Goal: Use online tool/utility: Use online tool/utility

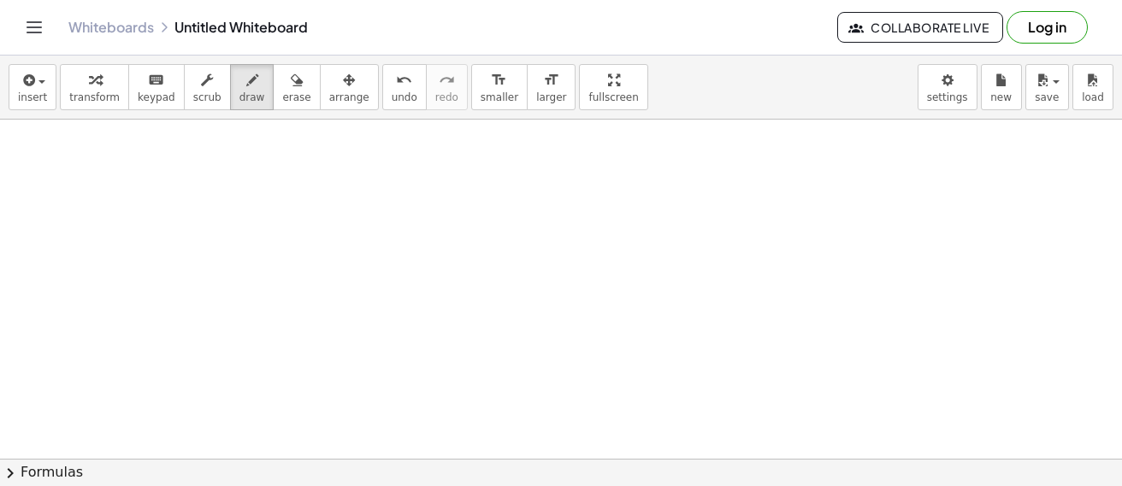
scroll to position [5198, 0]
drag, startPoint x: 68, startPoint y: 149, endPoint x: 61, endPoint y: 158, distance: 12.1
click at [282, 99] on span "erase" at bounding box center [296, 97] width 28 height 12
drag, startPoint x: 143, startPoint y: 145, endPoint x: 68, endPoint y: 148, distance: 74.4
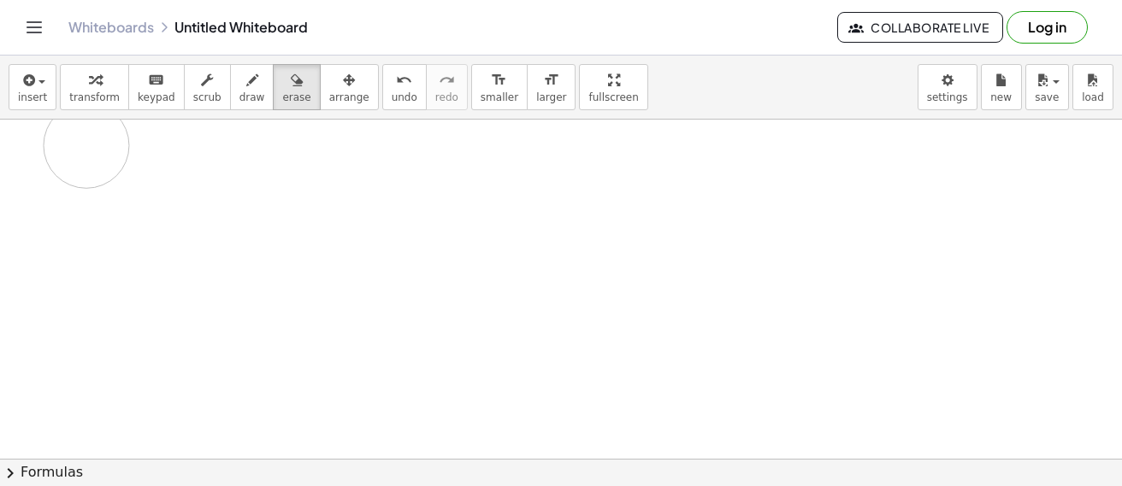
click at [239, 86] on div "button" at bounding box center [252, 79] width 26 height 21
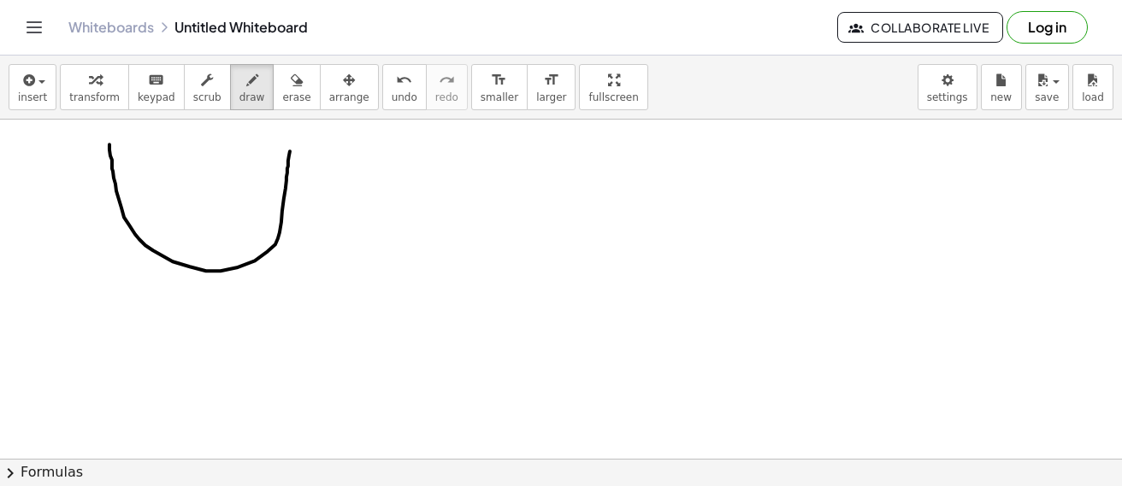
drag, startPoint x: 109, startPoint y: 145, endPoint x: 290, endPoint y: 152, distance: 180.5
drag, startPoint x: 421, startPoint y: 266, endPoint x: 611, endPoint y: 252, distance: 191.1
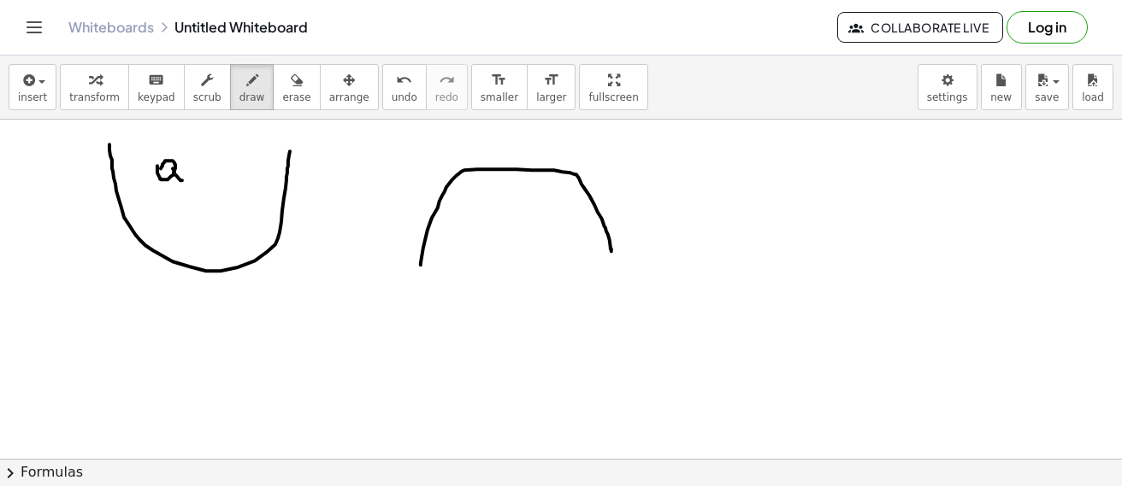
drag, startPoint x: 173, startPoint y: 169, endPoint x: 182, endPoint y: 181, distance: 15.2
drag, startPoint x: 187, startPoint y: 156, endPoint x: 198, endPoint y: 178, distance: 24.1
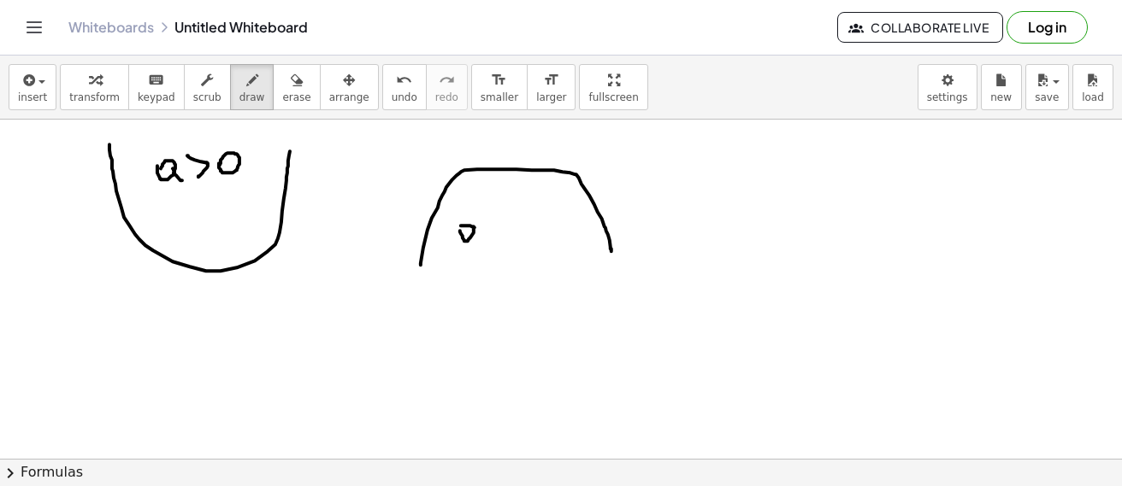
drag, startPoint x: 509, startPoint y: 221, endPoint x: 511, endPoint y: 234, distance: 13.9
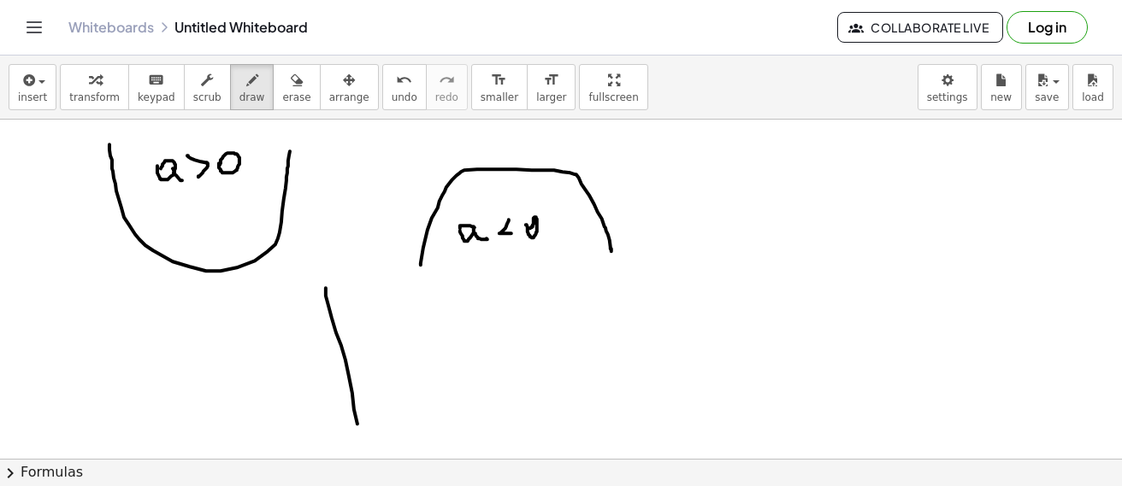
drag, startPoint x: 352, startPoint y: 394, endPoint x: 360, endPoint y: 475, distance: 81.6
click at [360, 475] on div "insert select one: Math Expression Function Text Youtube Video Graphing Geometr…" at bounding box center [561, 271] width 1122 height 431
drag, startPoint x: 271, startPoint y: 400, endPoint x: 467, endPoint y: 398, distance: 195.8
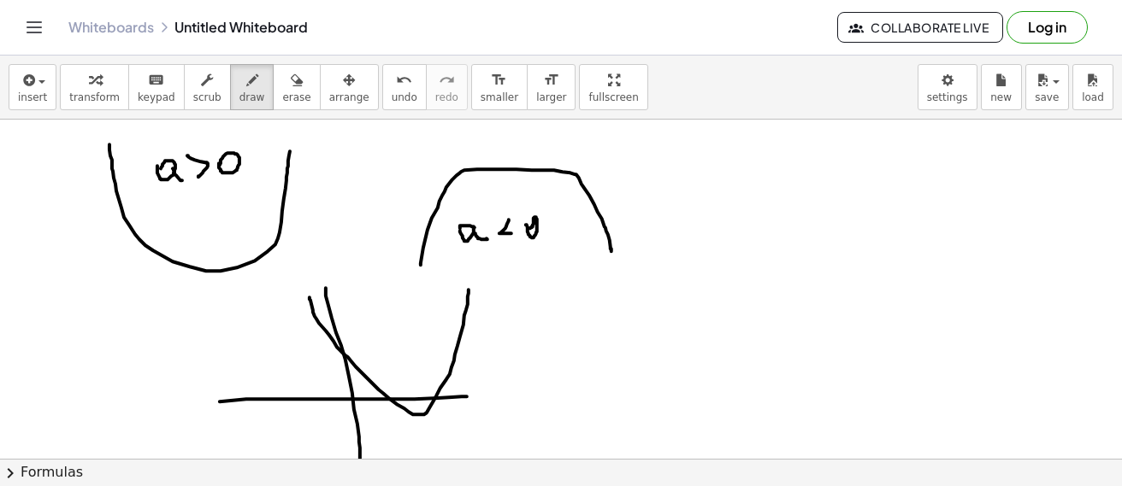
drag, startPoint x: 309, startPoint y: 298, endPoint x: 468, endPoint y: 291, distance: 159.2
drag, startPoint x: 339, startPoint y: 340, endPoint x: 339, endPoint y: 350, distance: 9.4
drag, startPoint x: 324, startPoint y: 287, endPoint x: 327, endPoint y: 296, distance: 9.2
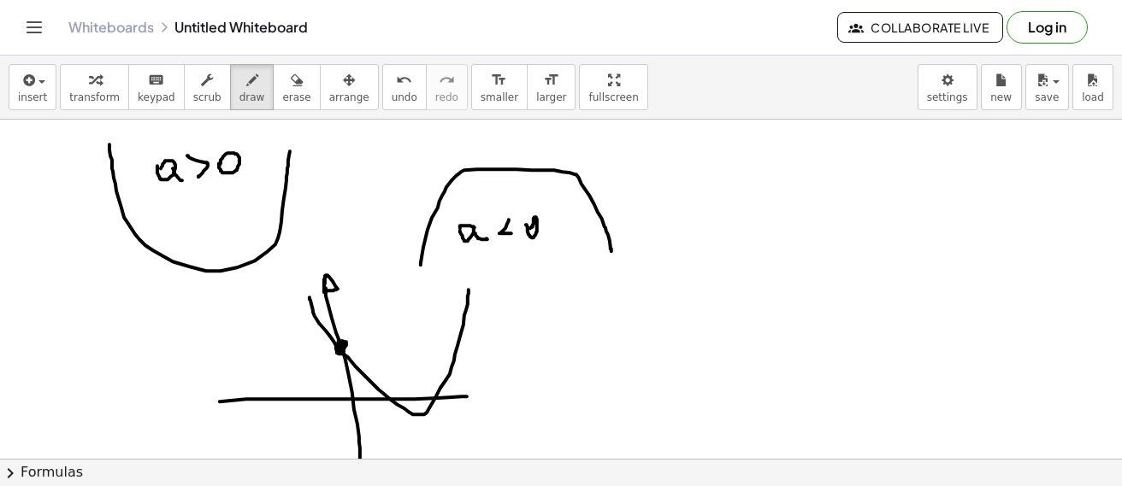
drag, startPoint x: 586, startPoint y: 366, endPoint x: 598, endPoint y: 427, distance: 61.9
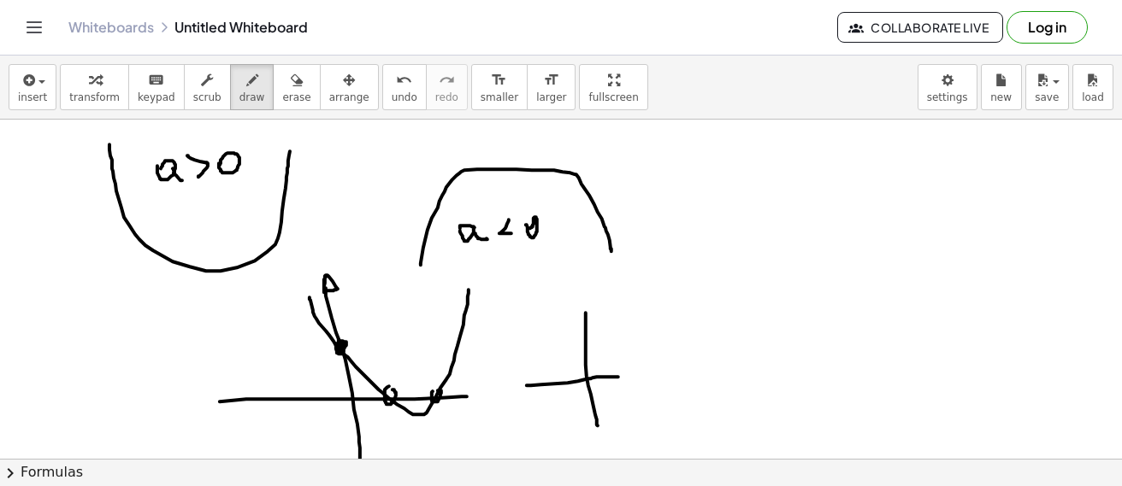
drag, startPoint x: 527, startPoint y: 386, endPoint x: 625, endPoint y: 378, distance: 98.7
drag, startPoint x: 529, startPoint y: 333, endPoint x: 545, endPoint y: 380, distance: 49.7
drag, startPoint x: 546, startPoint y: 380, endPoint x: 602, endPoint y: 302, distance: 96.3
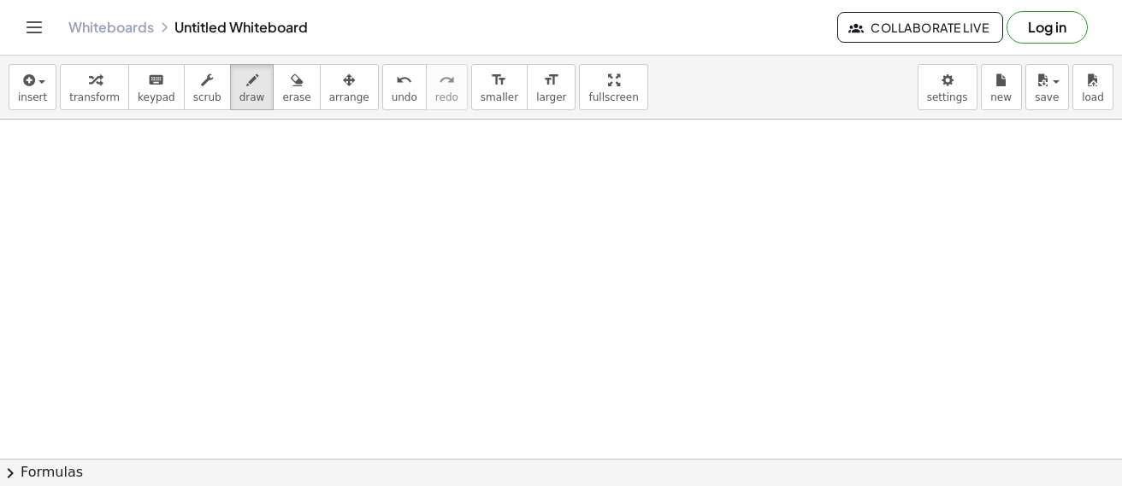
scroll to position [5623, 0]
drag, startPoint x: 490, startPoint y: 178, endPoint x: 499, endPoint y: 398, distance: 219.9
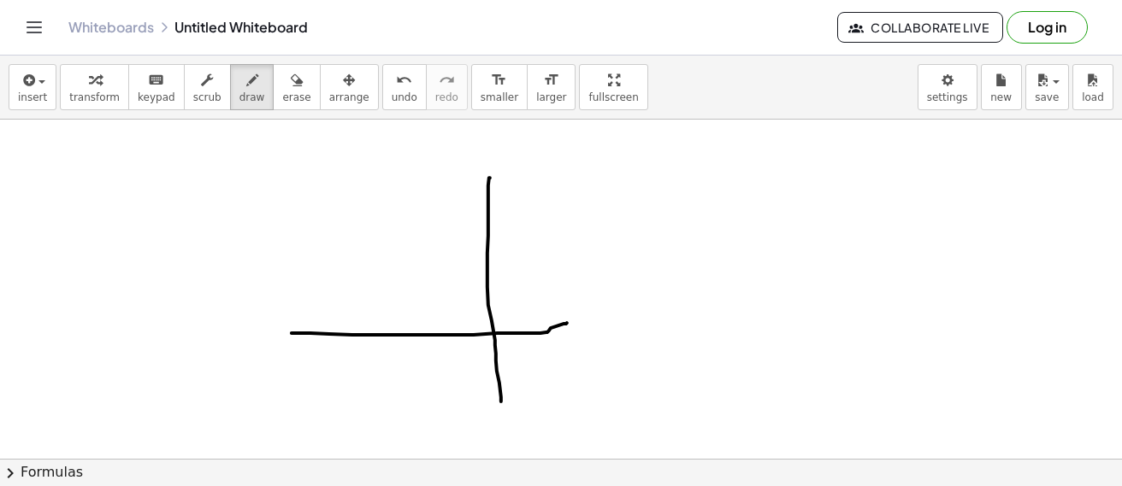
drag, startPoint x: 292, startPoint y: 333, endPoint x: 575, endPoint y: 322, distance: 284.0
drag, startPoint x: 381, startPoint y: 196, endPoint x: 582, endPoint y: 190, distance: 201.0
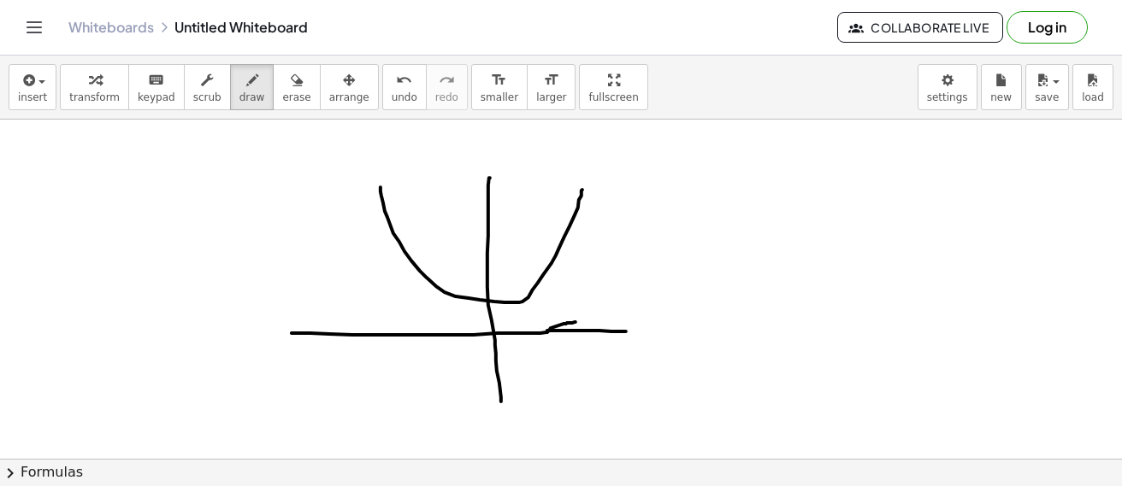
drag, startPoint x: 547, startPoint y: 331, endPoint x: 627, endPoint y: 332, distance: 80.4
drag, startPoint x: 629, startPoint y: 324, endPoint x: 633, endPoint y: 341, distance: 17.4
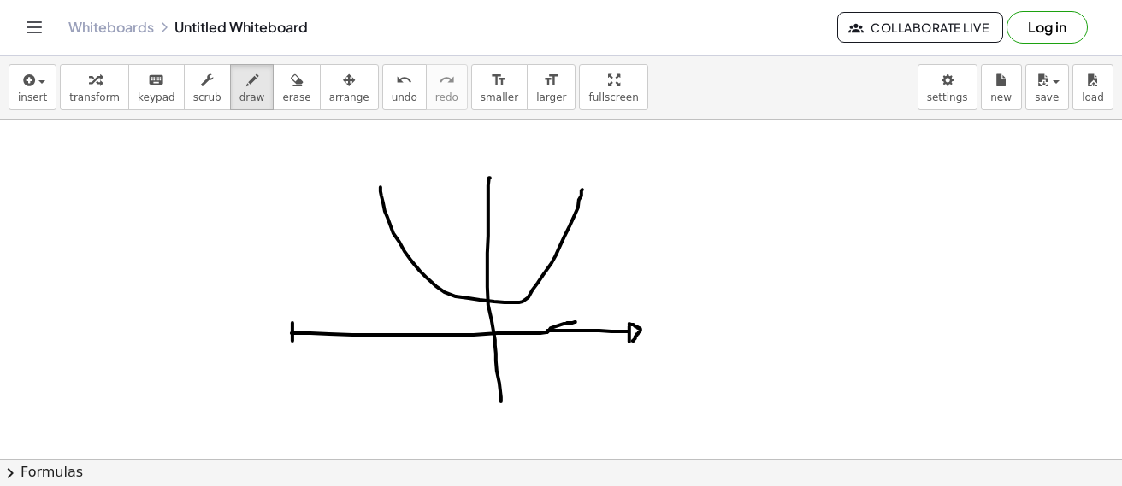
drag, startPoint x: 292, startPoint y: 321, endPoint x: 296, endPoint y: 345, distance: 24.2
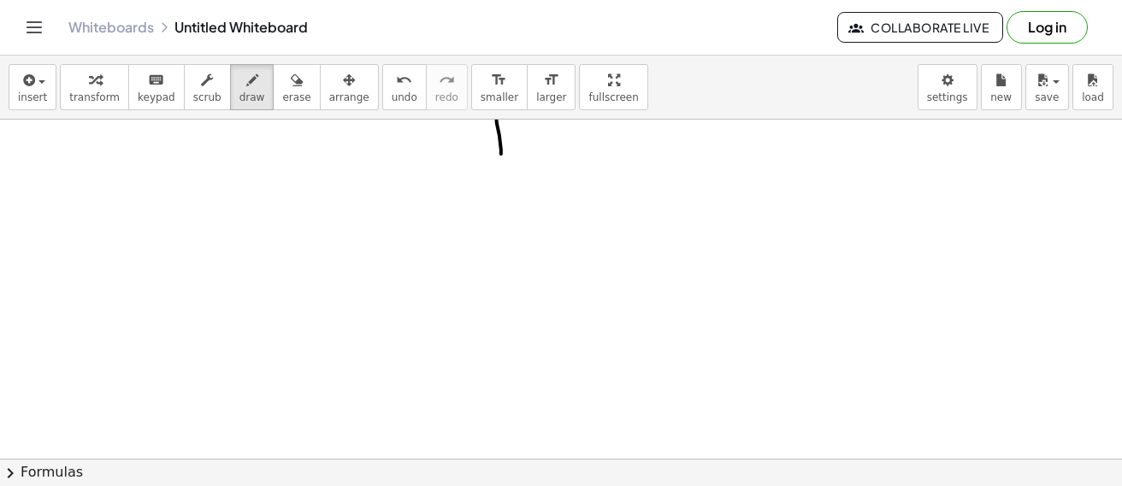
scroll to position [5964, 0]
drag, startPoint x: 135, startPoint y: 186, endPoint x: 147, endPoint y: 180, distance: 13.4
drag, startPoint x: 163, startPoint y: 165, endPoint x: 168, endPoint y: 191, distance: 27.0
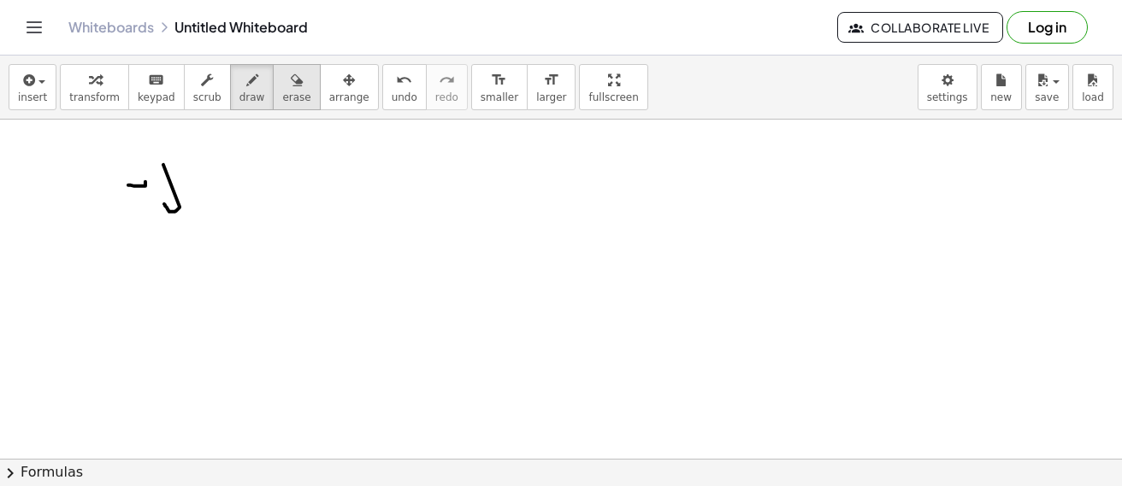
click at [282, 91] on span "erase" at bounding box center [296, 97] width 28 height 12
drag, startPoint x: 249, startPoint y: 227, endPoint x: 222, endPoint y: 116, distance: 113.4
click at [246, 85] on icon "button" at bounding box center [252, 80] width 12 height 21
drag, startPoint x: 113, startPoint y: 199, endPoint x: 141, endPoint y: 197, distance: 28.3
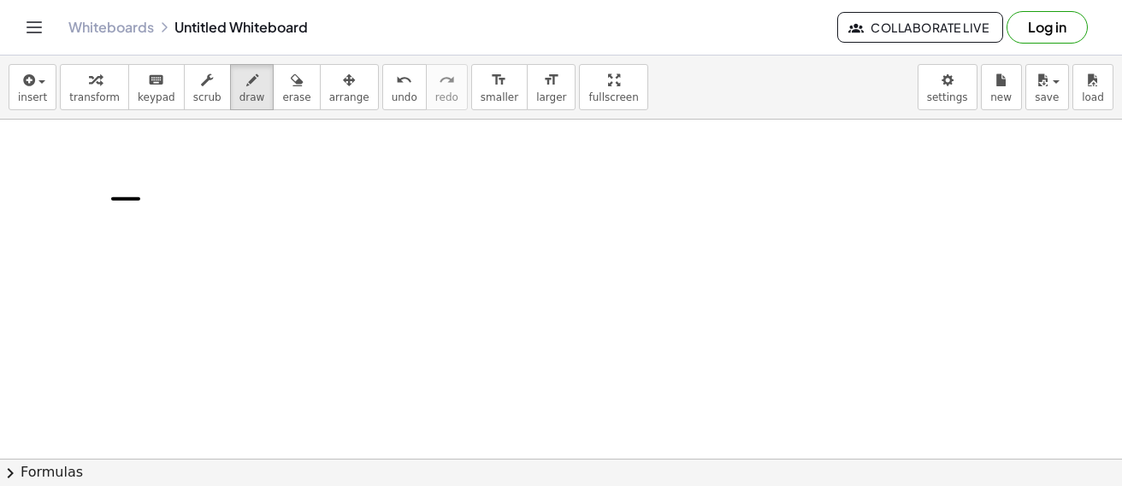
drag, startPoint x: 38, startPoint y: 216, endPoint x: 62, endPoint y: 230, distance: 28.3
drag, startPoint x: 62, startPoint y: 224, endPoint x: 44, endPoint y: 250, distance: 32.5
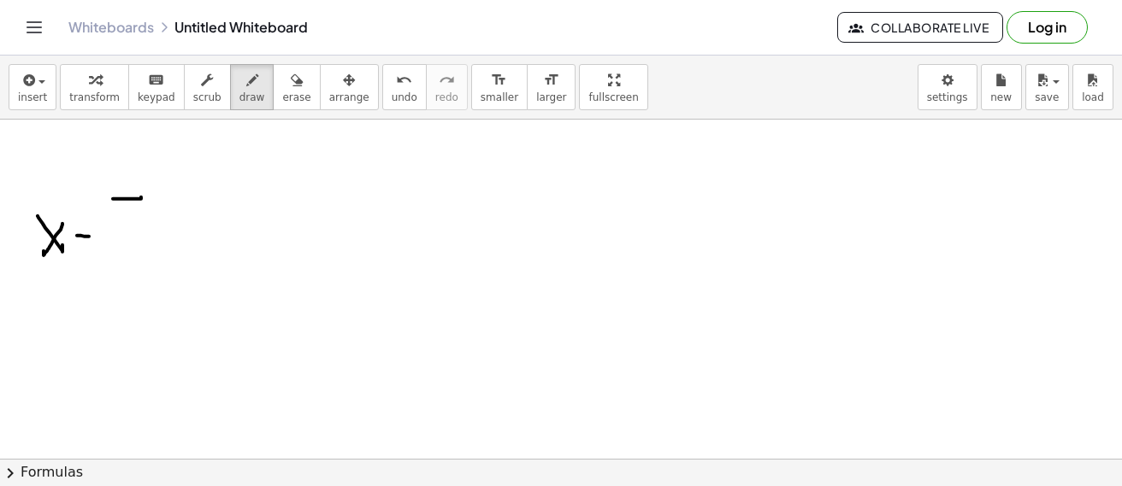
drag, startPoint x: 77, startPoint y: 236, endPoint x: 89, endPoint y: 237, distance: 12.0
drag, startPoint x: 126, startPoint y: 249, endPoint x: 262, endPoint y: 218, distance: 139.4
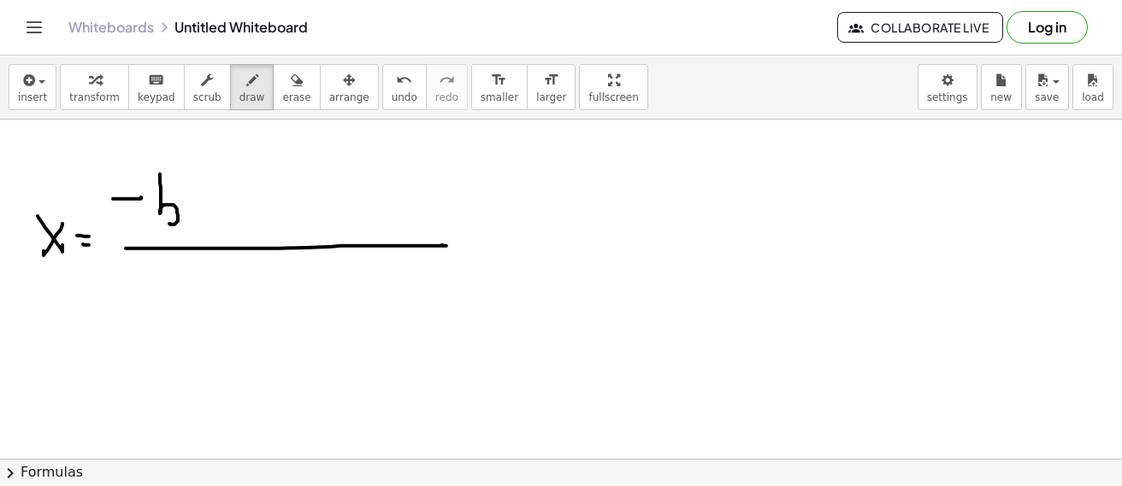
drag, startPoint x: 227, startPoint y: 179, endPoint x: 227, endPoint y: 188, distance: 9.4
drag, startPoint x: 225, startPoint y: 200, endPoint x: 213, endPoint y: 194, distance: 13.4
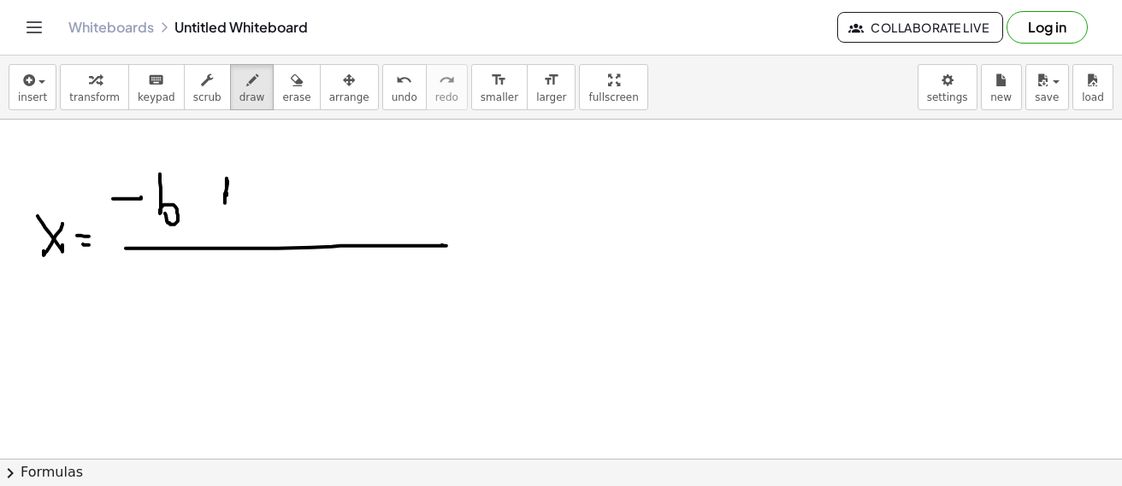
drag, startPoint x: 262, startPoint y: 186, endPoint x: 478, endPoint y: 165, distance: 216.4
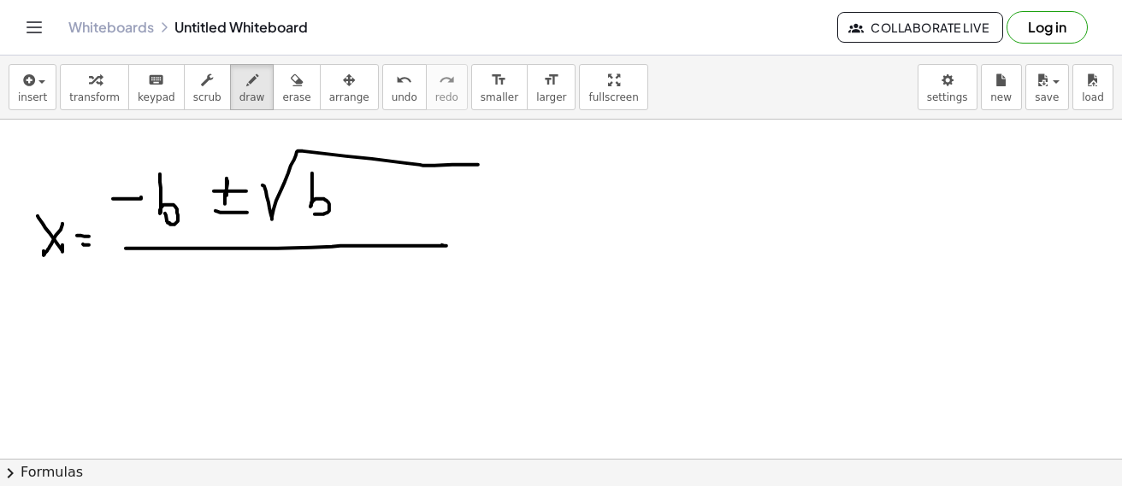
drag, startPoint x: 312, startPoint y: 174, endPoint x: 315, endPoint y: 198, distance: 25.0
drag, startPoint x: 332, startPoint y: 172, endPoint x: 347, endPoint y: 185, distance: 20.0
drag, startPoint x: 350, startPoint y: 197, endPoint x: 369, endPoint y: 192, distance: 20.3
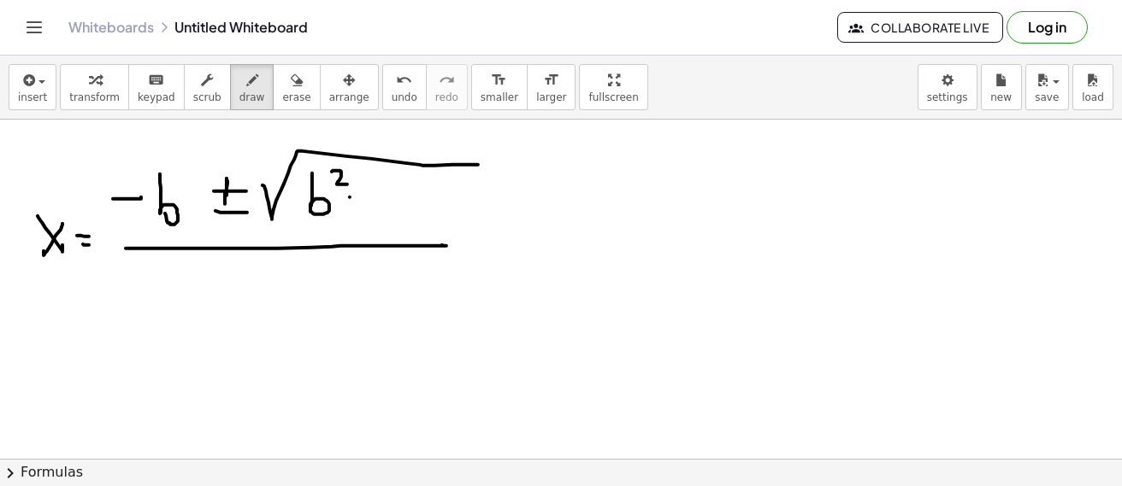
drag, startPoint x: 380, startPoint y: 184, endPoint x: 398, endPoint y: 212, distance: 33.4
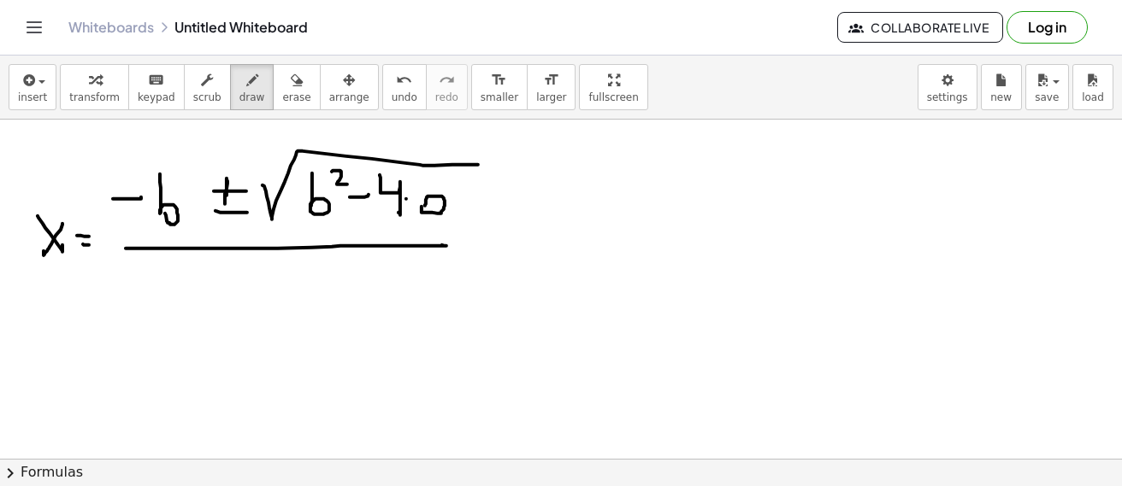
drag, startPoint x: 491, startPoint y: 198, endPoint x: 498, endPoint y: 215, distance: 18.7
drag, startPoint x: 504, startPoint y: 165, endPoint x: 515, endPoint y: 175, distance: 15.1
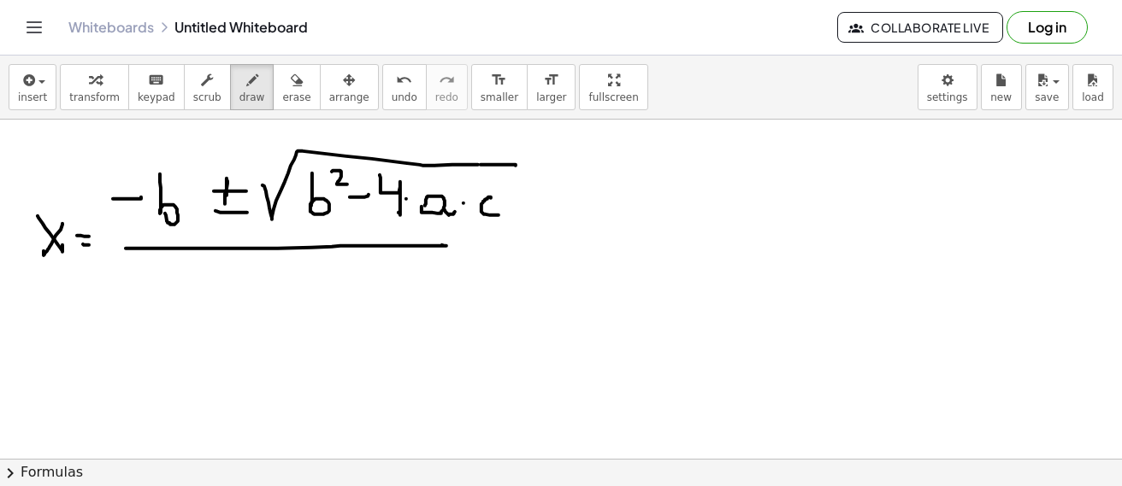
drag, startPoint x: 518, startPoint y: 241, endPoint x: 530, endPoint y: 242, distance: 12.0
drag, startPoint x: 320, startPoint y: 275, endPoint x: 370, endPoint y: 297, distance: 55.1
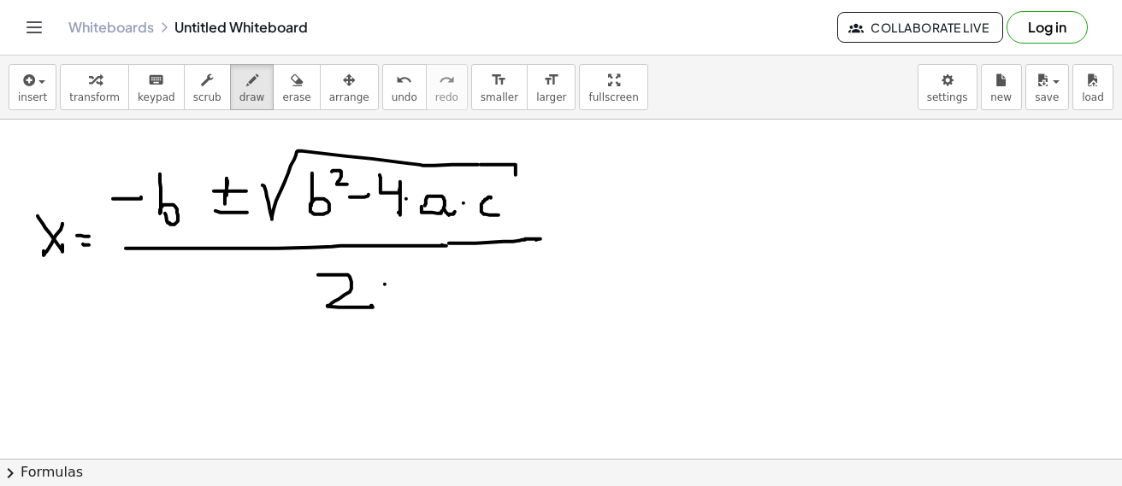
drag, startPoint x: 437, startPoint y: 302, endPoint x: 450, endPoint y: 296, distance: 14.2
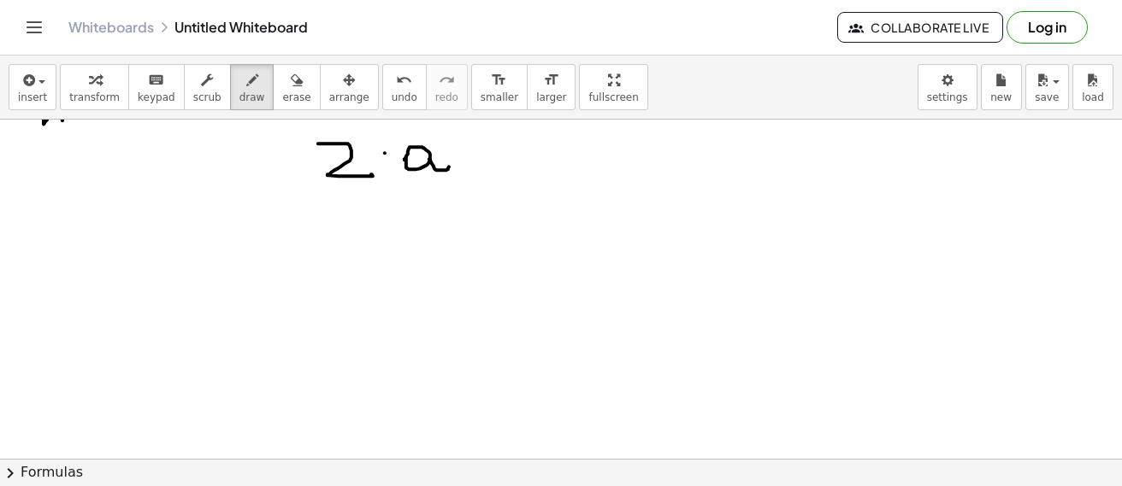
scroll to position [6134, 0]
drag, startPoint x: 159, startPoint y: 227, endPoint x: 176, endPoint y: 223, distance: 17.4
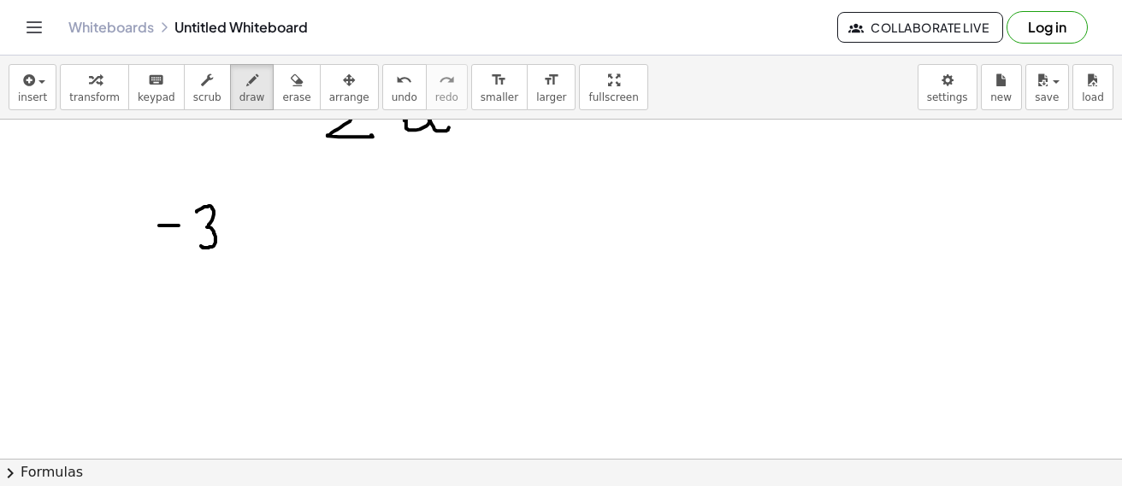
drag, startPoint x: 197, startPoint y: 213, endPoint x: 227, endPoint y: 236, distance: 37.8
drag, startPoint x: 244, startPoint y: 219, endPoint x: 257, endPoint y: 219, distance: 13.7
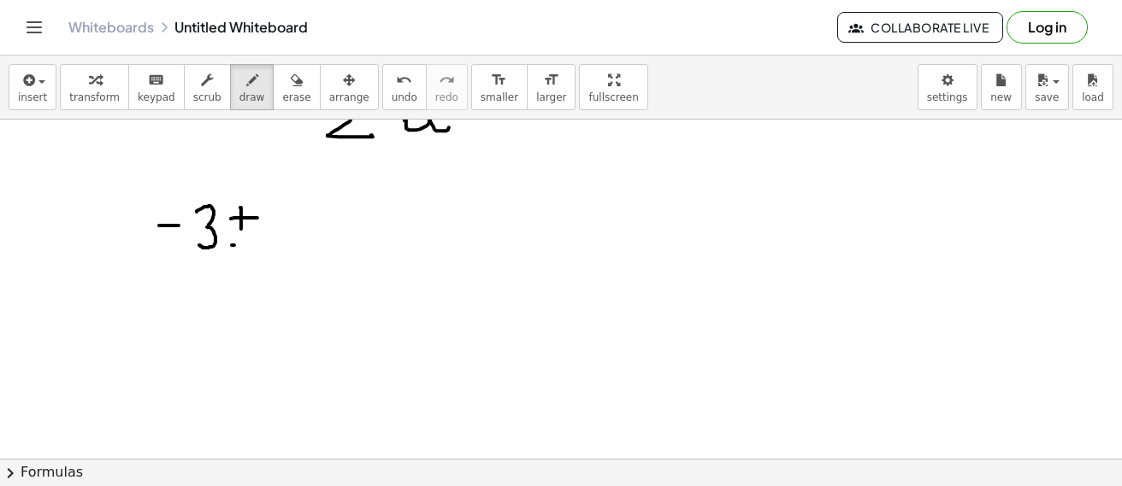
drag, startPoint x: 232, startPoint y: 246, endPoint x: 253, endPoint y: 246, distance: 21.4
drag
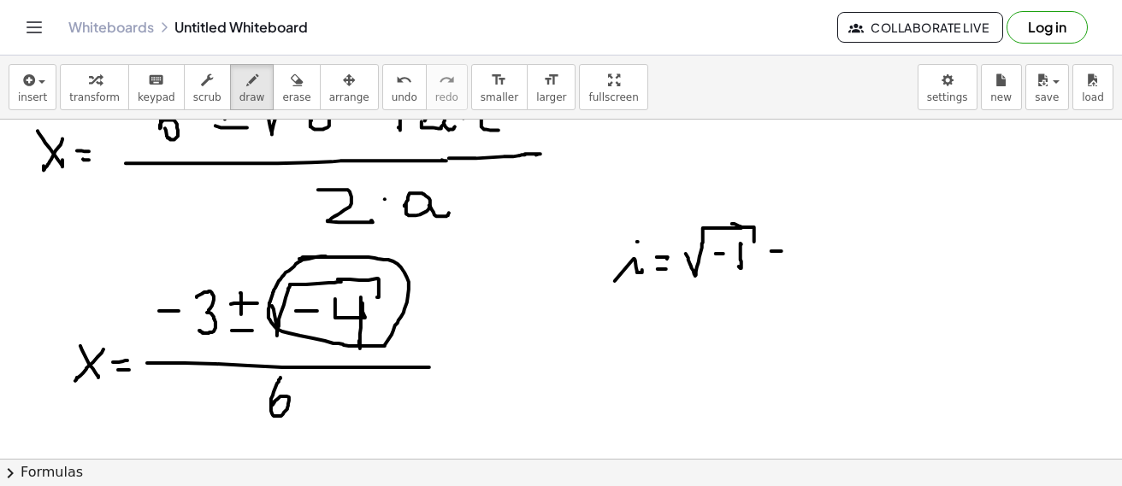
drag, startPoint x: 771, startPoint y: 252, endPoint x: 781, endPoint y: 252, distance: 10.3
drag, startPoint x: 774, startPoint y: 262, endPoint x: 783, endPoint y: 263, distance: 8.7
drag, startPoint x: 792, startPoint y: 274, endPoint x: 812, endPoint y: 265, distance: 21.8
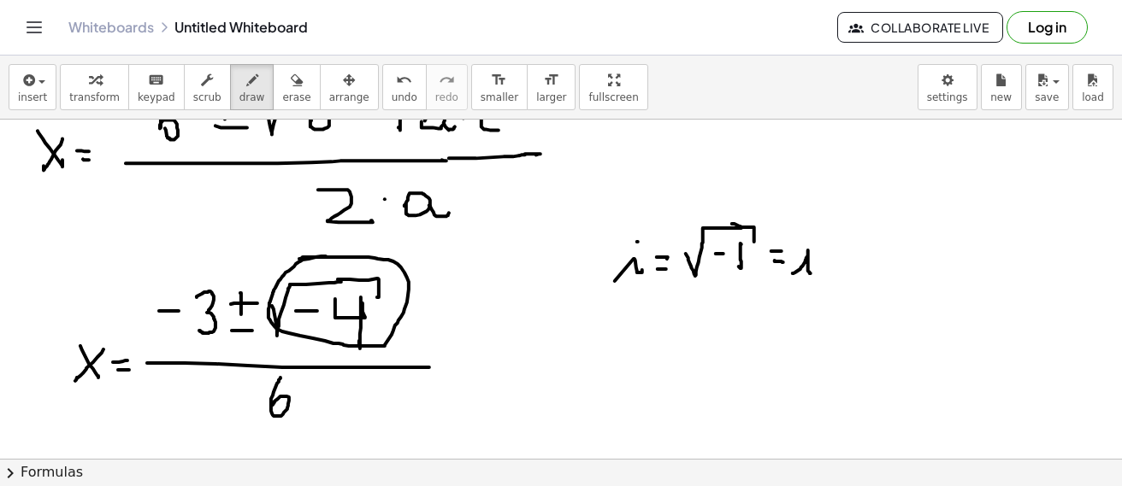
drag, startPoint x: 631, startPoint y: 321, endPoint x: 768, endPoint y: 306, distance: 137.5
drag, startPoint x: 683, startPoint y: 340, endPoint x: 706, endPoint y: 337, distance: 23.3
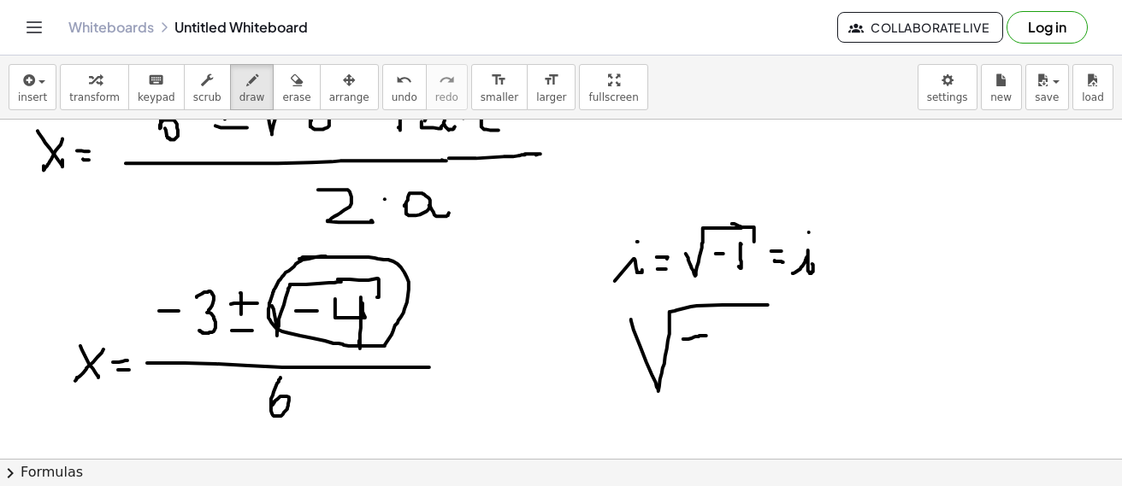
drag, startPoint x: 732, startPoint y: 326, endPoint x: 726, endPoint y: 366, distance: 40.6
drag, startPoint x: 765, startPoint y: 303, endPoint x: 777, endPoint y: 322, distance: 22.3
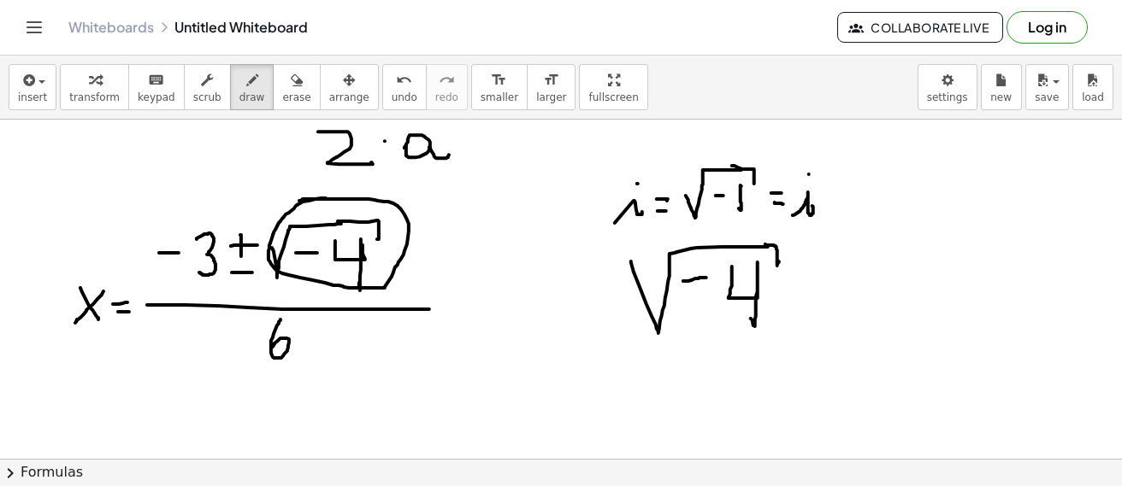
scroll to position [6134, 0]
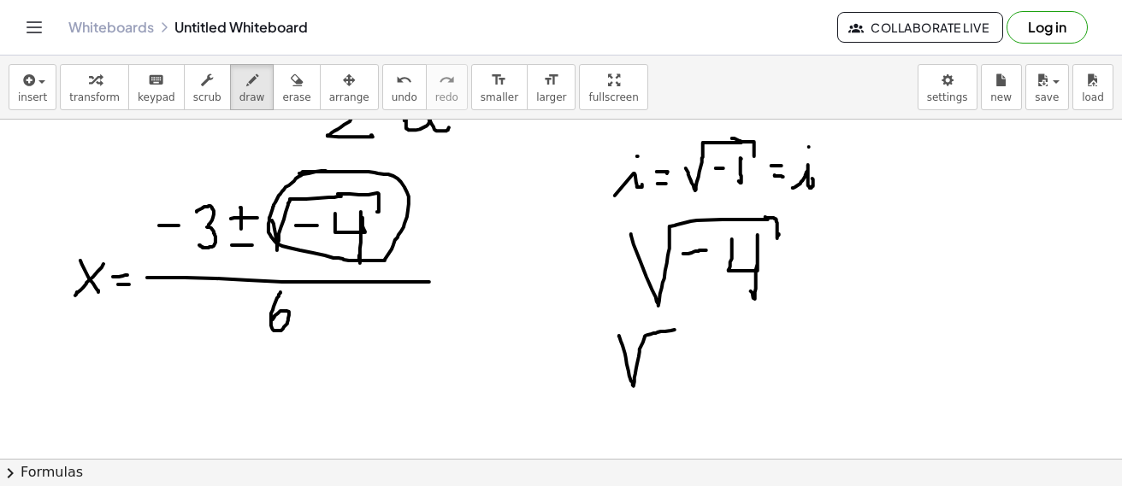
drag, startPoint x: 619, startPoint y: 338, endPoint x: 680, endPoint y: 330, distance: 62.0
drag, startPoint x: 659, startPoint y: 345, endPoint x: 684, endPoint y: 369, distance: 34.5
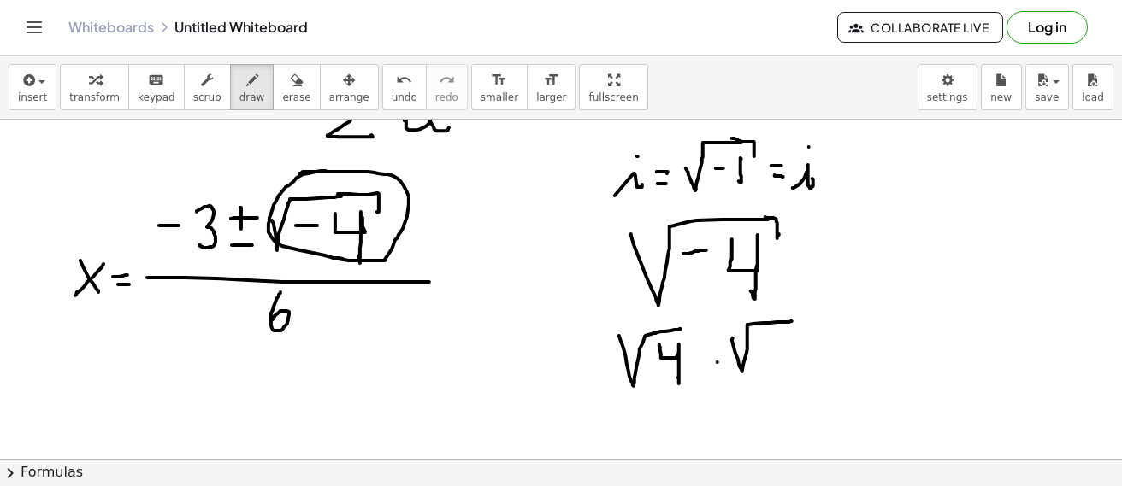
drag, startPoint x: 733, startPoint y: 339, endPoint x: 792, endPoint y: 322, distance: 61.4
drag, startPoint x: 764, startPoint y: 349, endPoint x: 776, endPoint y: 350, distance: 12.0
drag, startPoint x: 788, startPoint y: 341, endPoint x: 786, endPoint y: 362, distance: 20.7
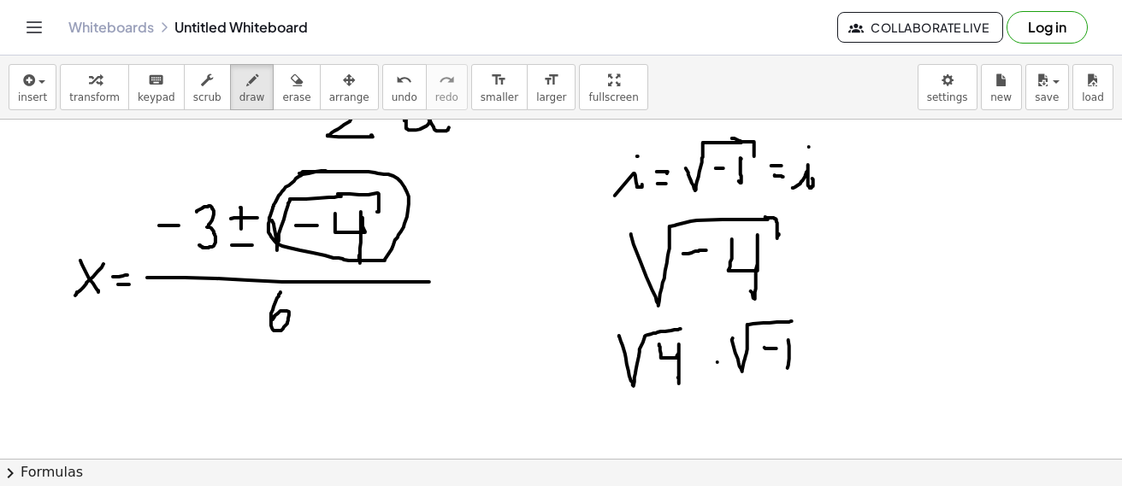
drag, startPoint x: 788, startPoint y: 323, endPoint x: 799, endPoint y: 341, distance: 21.1
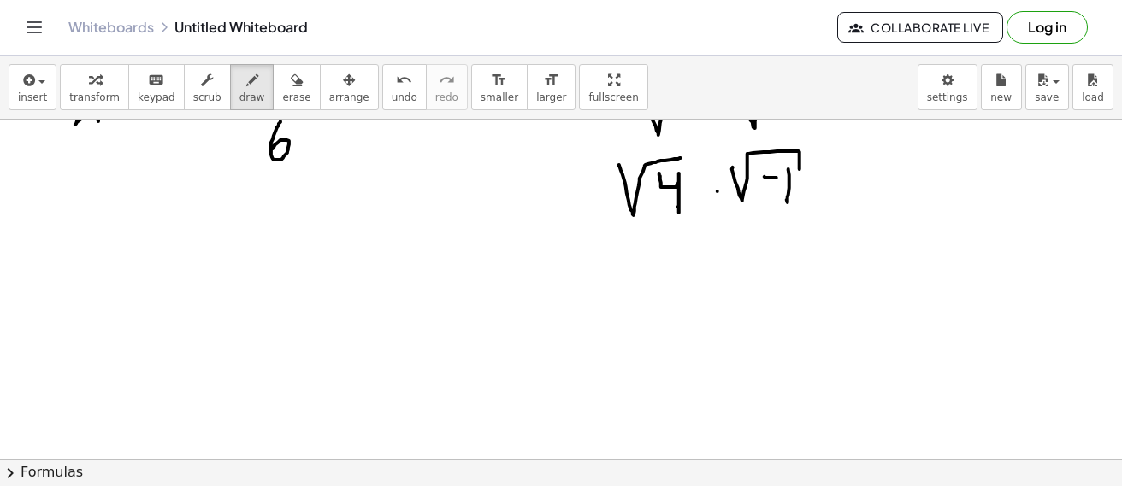
scroll to position [6220, 0]
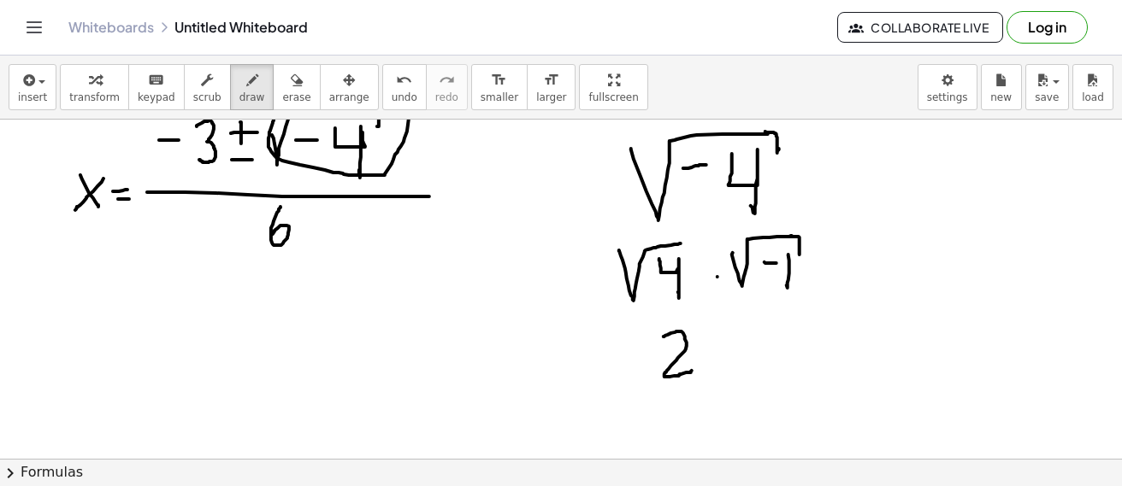
drag, startPoint x: 663, startPoint y: 338, endPoint x: 704, endPoint y: 357, distance: 45.5
drag, startPoint x: 734, startPoint y: 367, endPoint x: 754, endPoint y: 356, distance: 22.6
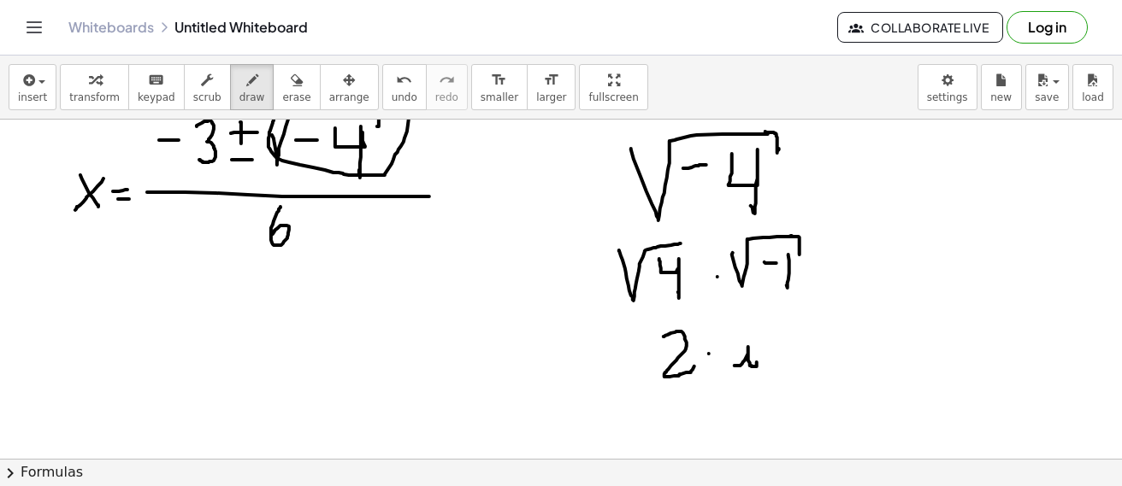
drag, startPoint x: 804, startPoint y: 400, endPoint x: 795, endPoint y: 423, distance: 24.6
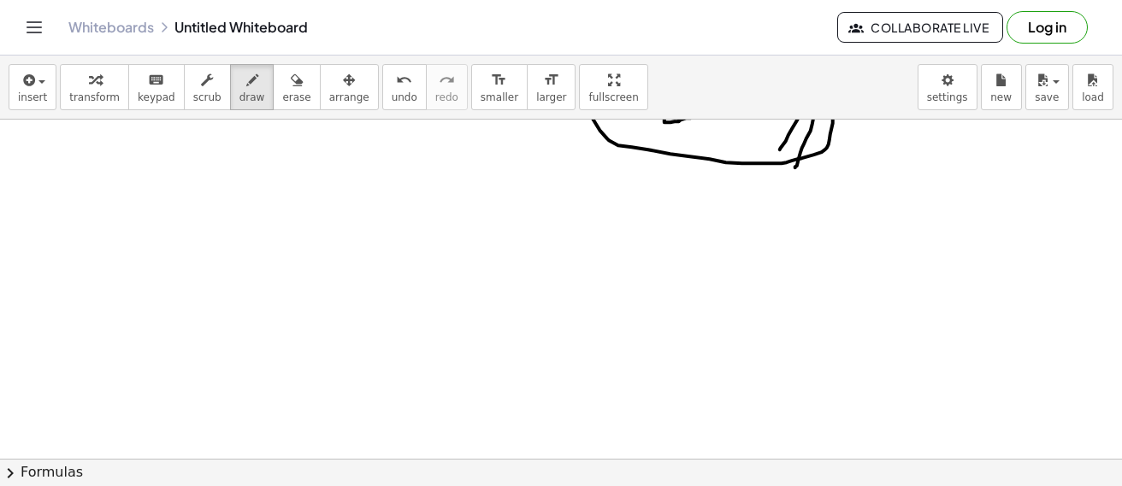
scroll to position [6646, 0]
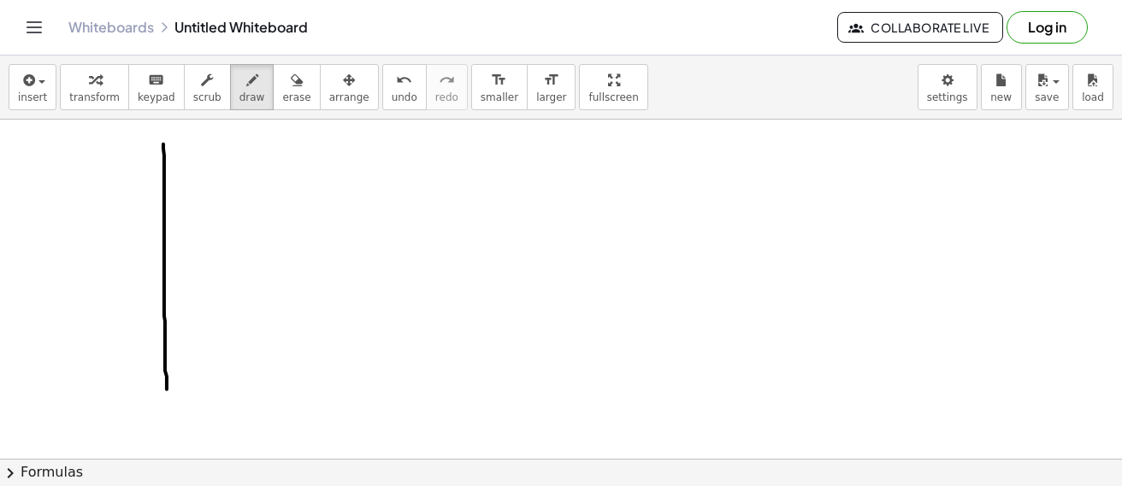
drag, startPoint x: 163, startPoint y: 144, endPoint x: 165, endPoint y: 431, distance: 286.4
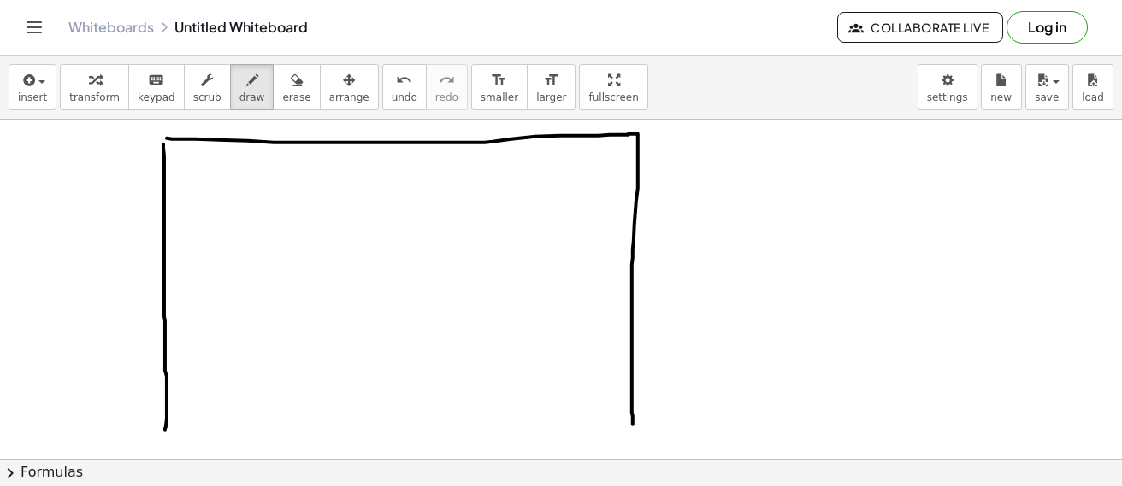
drag, startPoint x: 167, startPoint y: 138, endPoint x: 633, endPoint y: 425, distance: 546.9
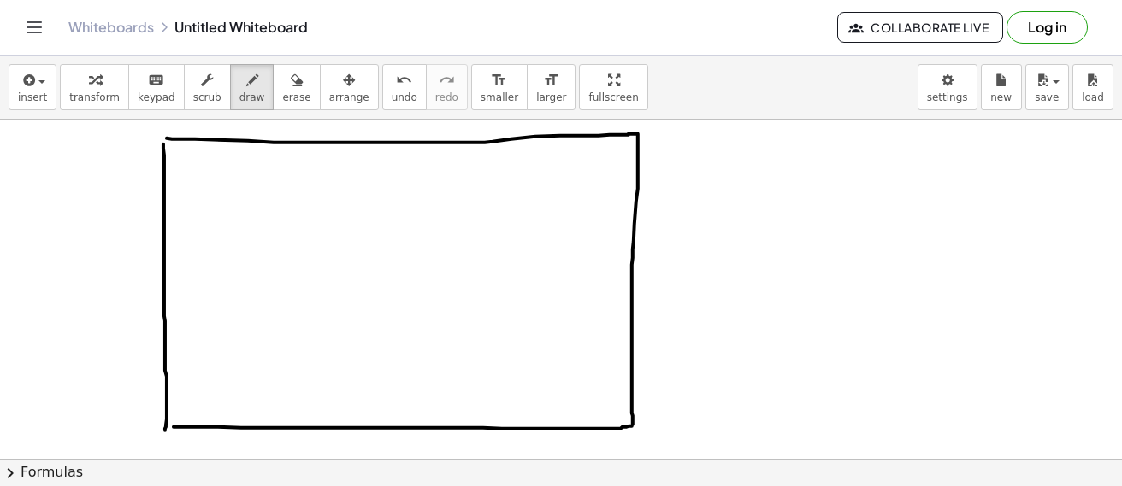
drag, startPoint x: 174, startPoint y: 427, endPoint x: 632, endPoint y: 427, distance: 458.2
drag, startPoint x: 198, startPoint y: 156, endPoint x: 196, endPoint y: 180, distance: 23.2
drag, startPoint x: 186, startPoint y: 160, endPoint x: 186, endPoint y: 190, distance: 29.9
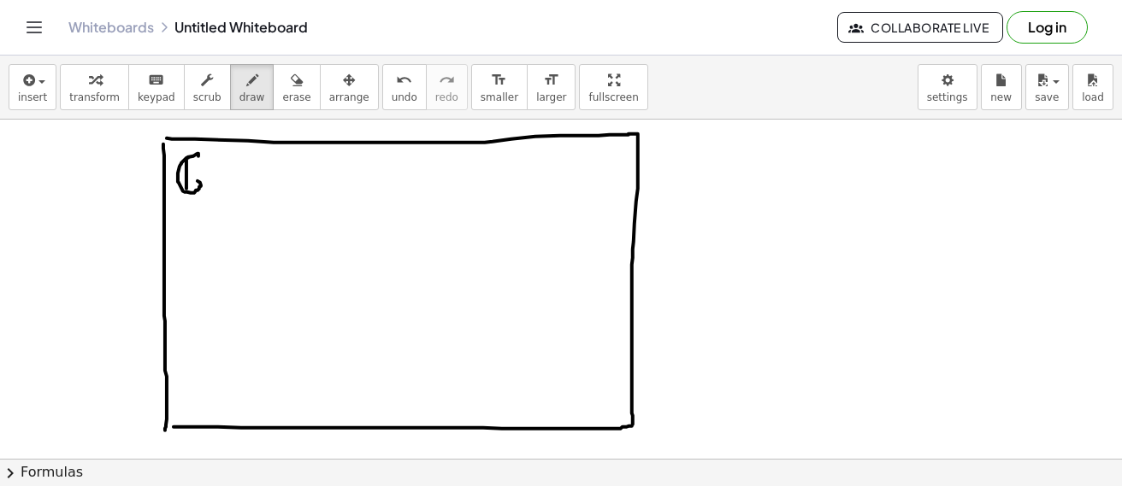
drag, startPoint x: 712, startPoint y: 157, endPoint x: 735, endPoint y: 201, distance: 49.3
drag, startPoint x: 716, startPoint y: 180, endPoint x: 745, endPoint y: 178, distance: 28.3
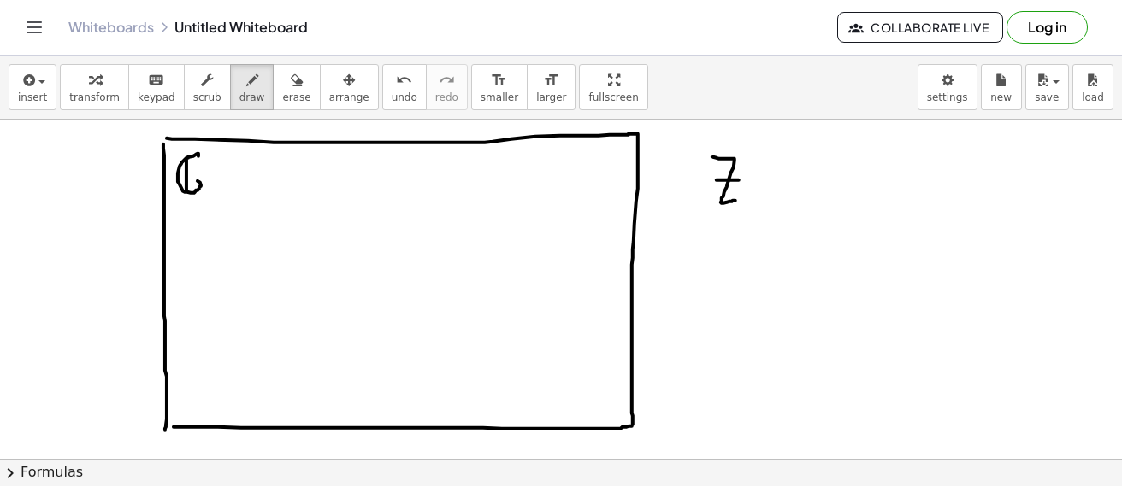
drag, startPoint x: 759, startPoint y: 184, endPoint x: 768, endPoint y: 186, distance: 8.7
drag, startPoint x: 791, startPoint y: 180, endPoint x: 802, endPoint y: 182, distance: 11.2
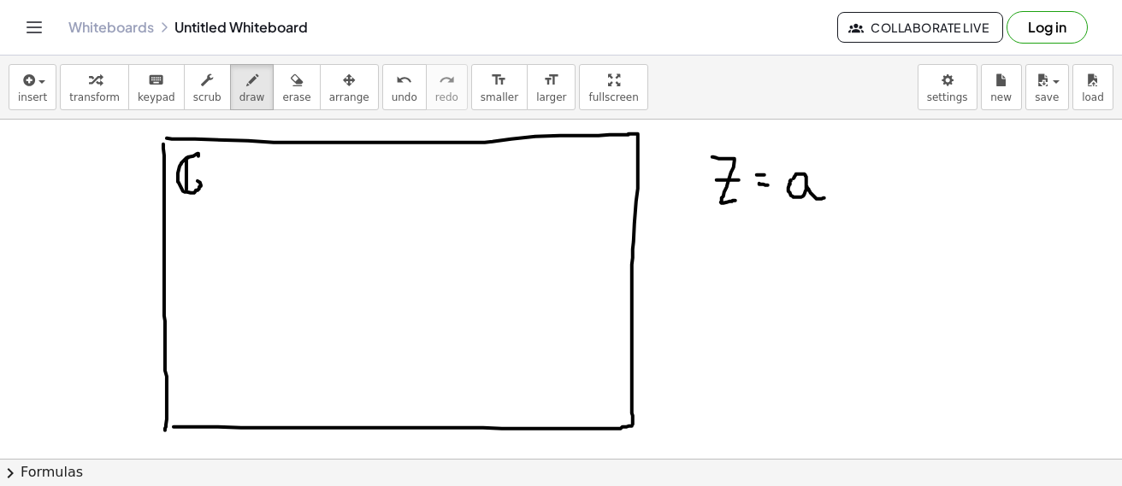
drag, startPoint x: 810, startPoint y: 193, endPoint x: 833, endPoint y: 185, distance: 23.8
drag, startPoint x: 842, startPoint y: 164, endPoint x: 835, endPoint y: 189, distance: 25.7
drag, startPoint x: 835, startPoint y: 186, endPoint x: 864, endPoint y: 182, distance: 29.3
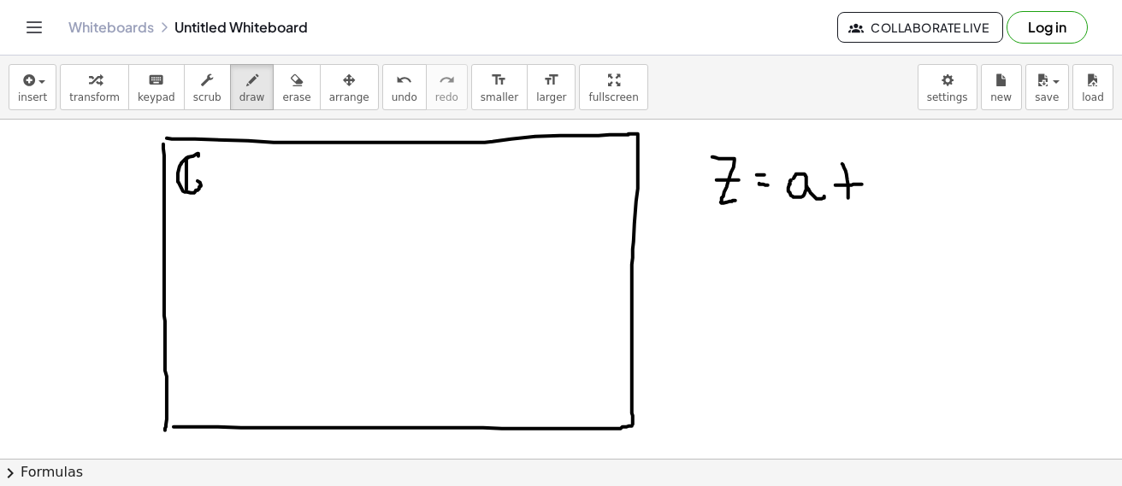
drag, startPoint x: 878, startPoint y: 151, endPoint x: 903, endPoint y: 192, distance: 47.9
drag, startPoint x: 915, startPoint y: 178, endPoint x: 914, endPoint y: 189, distance: 11.1
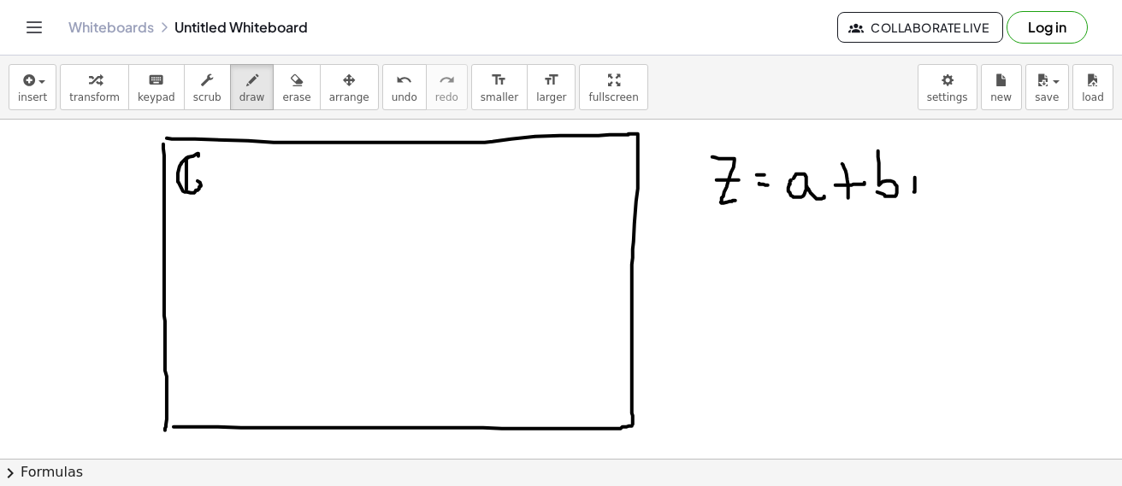
drag, startPoint x: 952, startPoint y: 214, endPoint x: 997, endPoint y: 202, distance: 46.0
drag, startPoint x: 971, startPoint y: 194, endPoint x: 980, endPoint y: 180, distance: 16.1
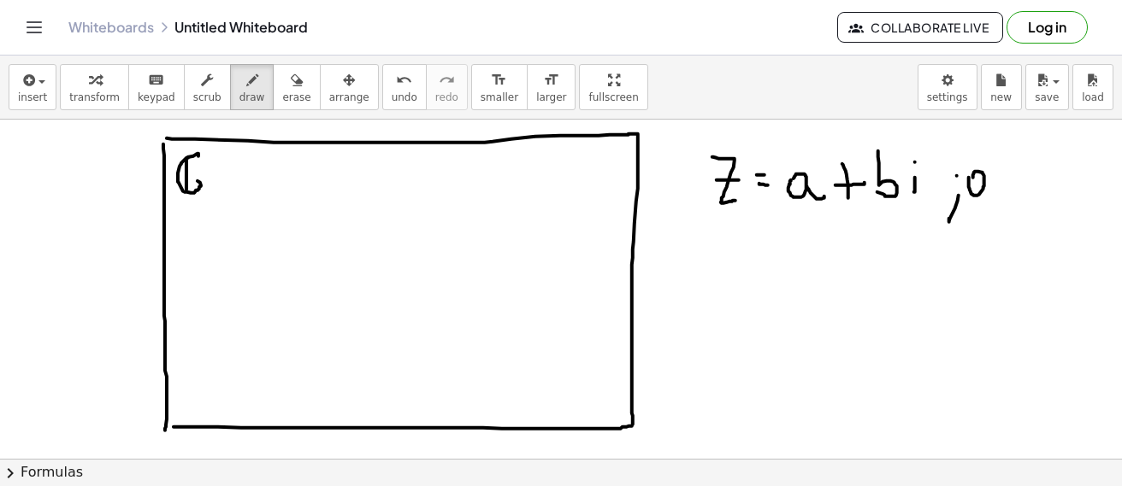
drag, startPoint x: 992, startPoint y: 215, endPoint x: 1004, endPoint y: 198, distance: 20.9
drag, startPoint x: 1004, startPoint y: 150, endPoint x: 1037, endPoint y: 187, distance: 49.1
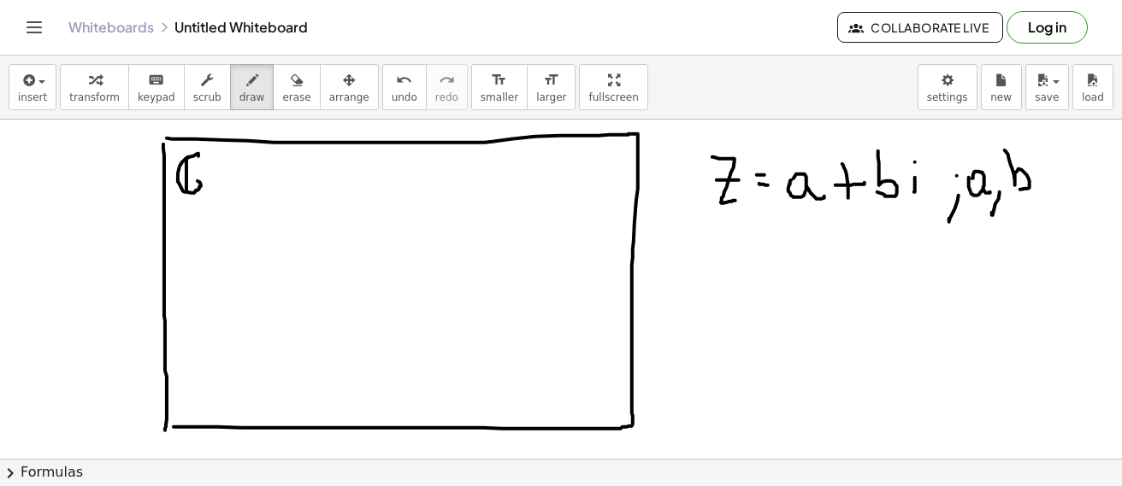
drag, startPoint x: 1053, startPoint y: 167, endPoint x: 1051, endPoint y: 181, distance: 14.8
drag, startPoint x: 1046, startPoint y: 177, endPoint x: 1061, endPoint y: 177, distance: 14.5
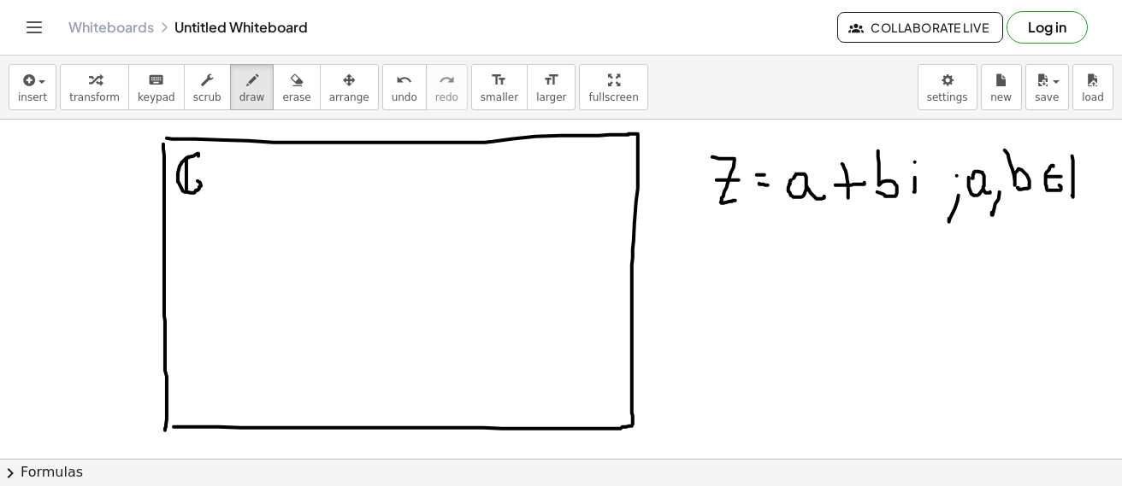
drag, startPoint x: 1072, startPoint y: 156, endPoint x: 1070, endPoint y: 177, distance: 20.6
drag, startPoint x: 732, startPoint y: 253, endPoint x: 771, endPoint y: 291, distance: 54.4
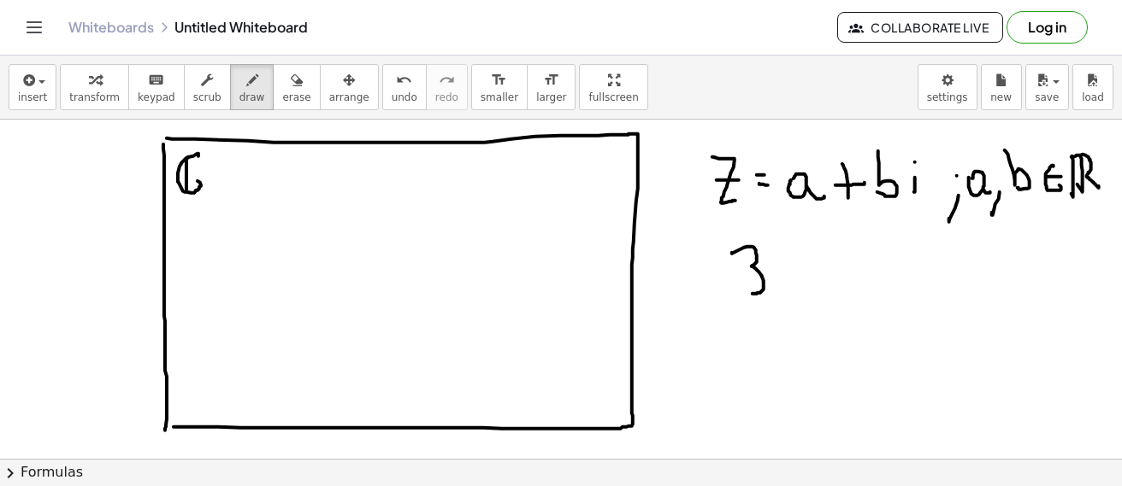
drag, startPoint x: 833, startPoint y: 249, endPoint x: 833, endPoint y: 280, distance: 30.8
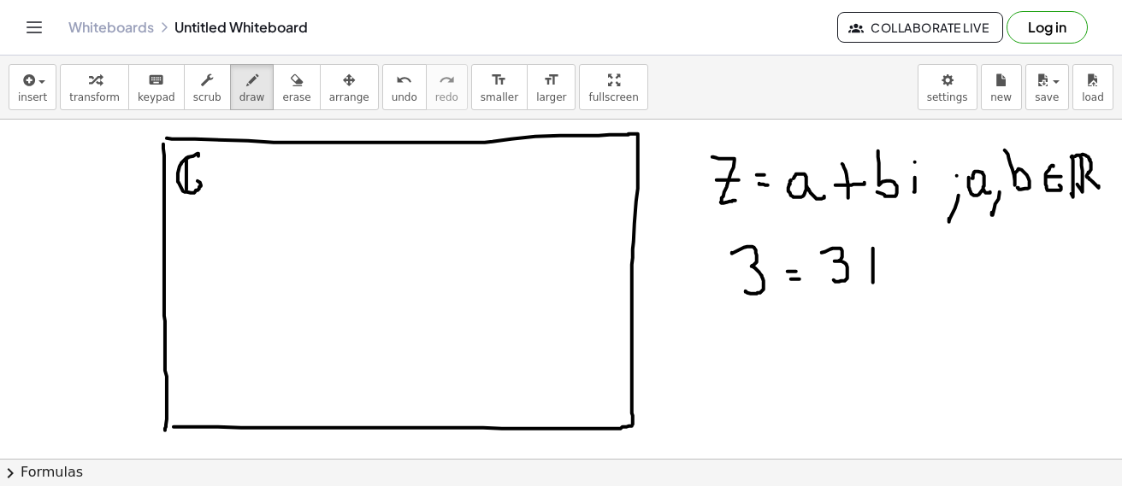
drag, startPoint x: 873, startPoint y: 265, endPoint x: 868, endPoint y: 274, distance: 10.0
drag, startPoint x: 881, startPoint y: 268, endPoint x: 897, endPoint y: 264, distance: 16.0
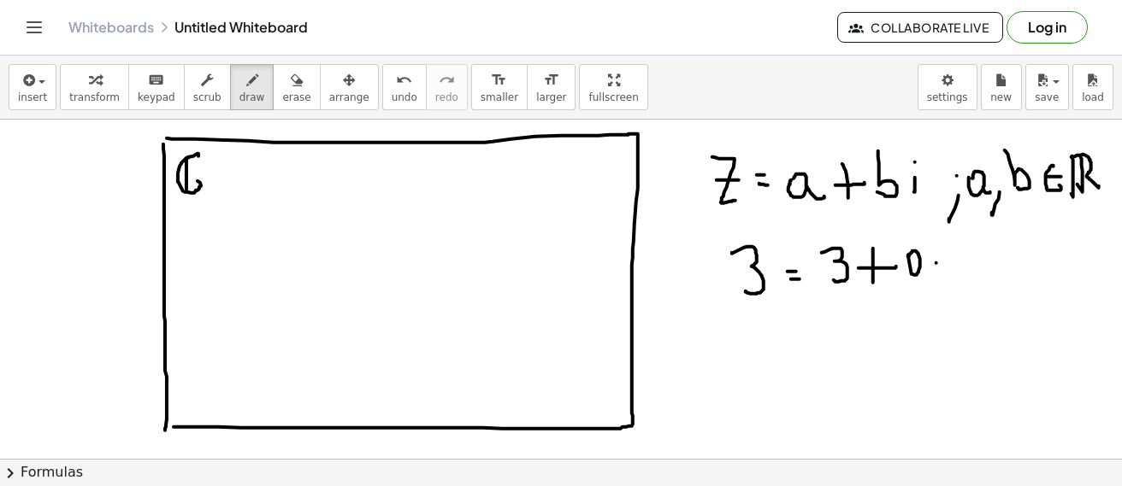
drag, startPoint x: 773, startPoint y: 214, endPoint x: 824, endPoint y: 213, distance: 51.3
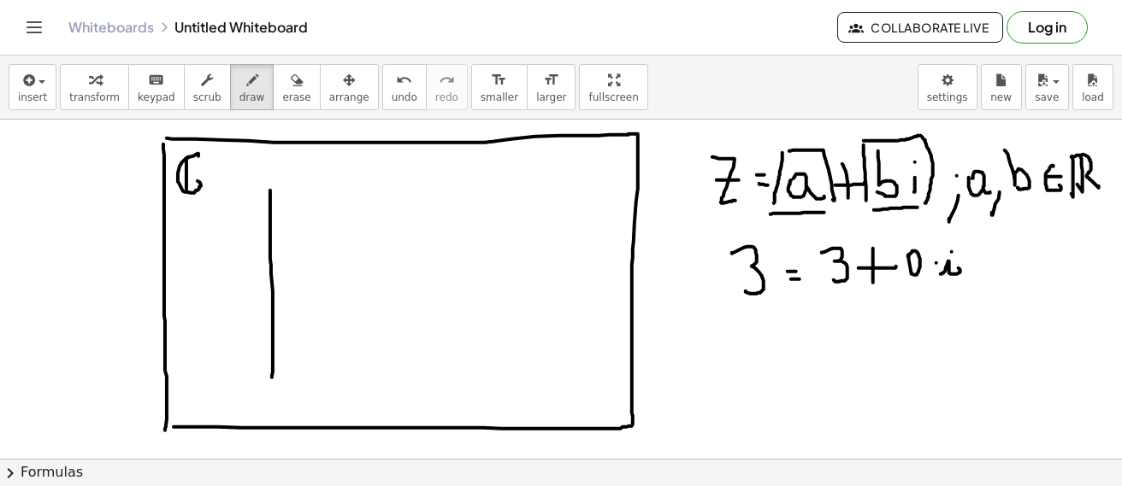
drag, startPoint x: 270, startPoint y: 191, endPoint x: 272, endPoint y: 378, distance: 187.2
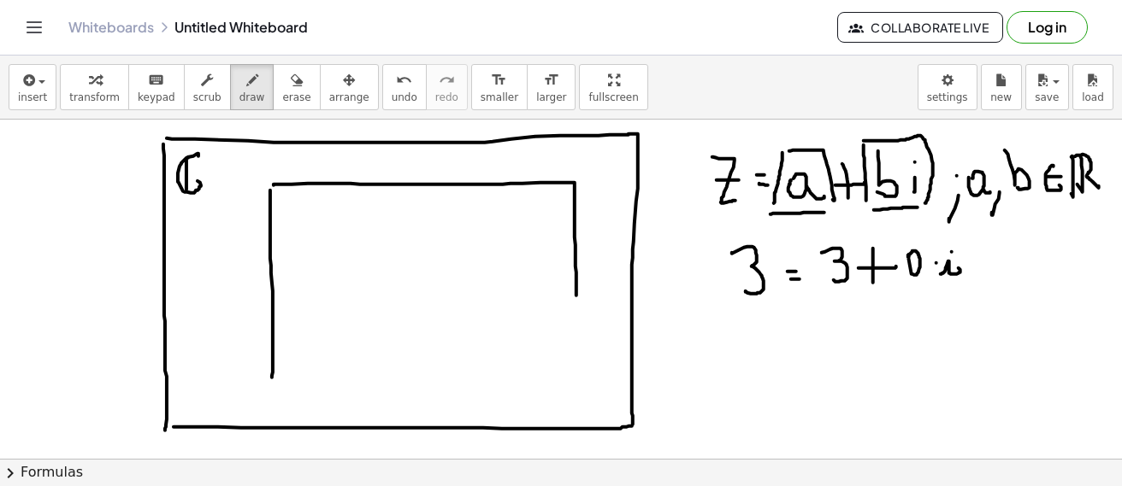
drag, startPoint x: 274, startPoint y: 186, endPoint x: 577, endPoint y: 301, distance: 324.7
drag, startPoint x: 280, startPoint y: 380, endPoint x: 578, endPoint y: 351, distance: 298.9
drag, startPoint x: 578, startPoint y: 299, endPoint x: 571, endPoint y: 349, distance: 50.1
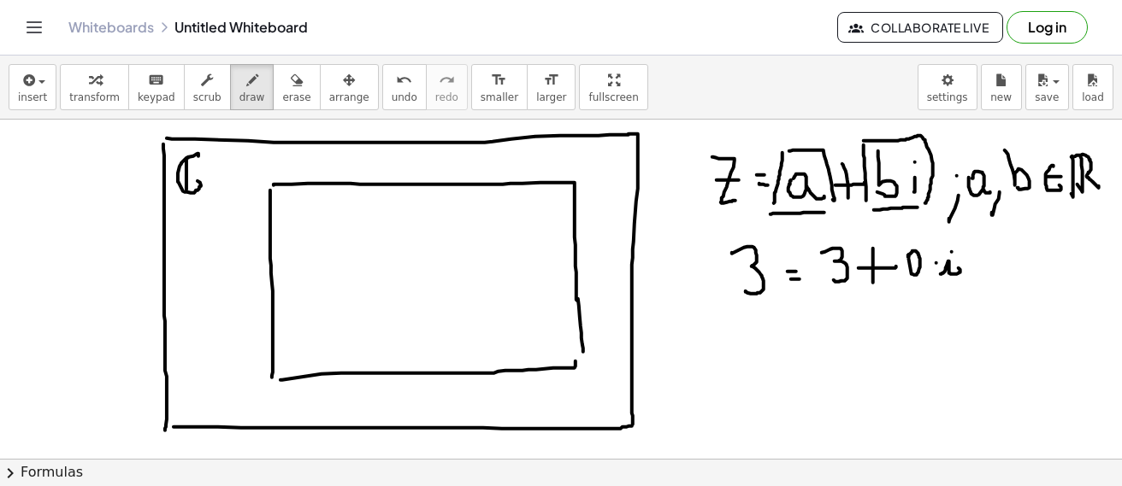
drag, startPoint x: 281, startPoint y: 215, endPoint x: 282, endPoint y: 203, distance: 12.0
drag, startPoint x: 287, startPoint y: 191, endPoint x: 289, endPoint y: 216, distance: 24.8
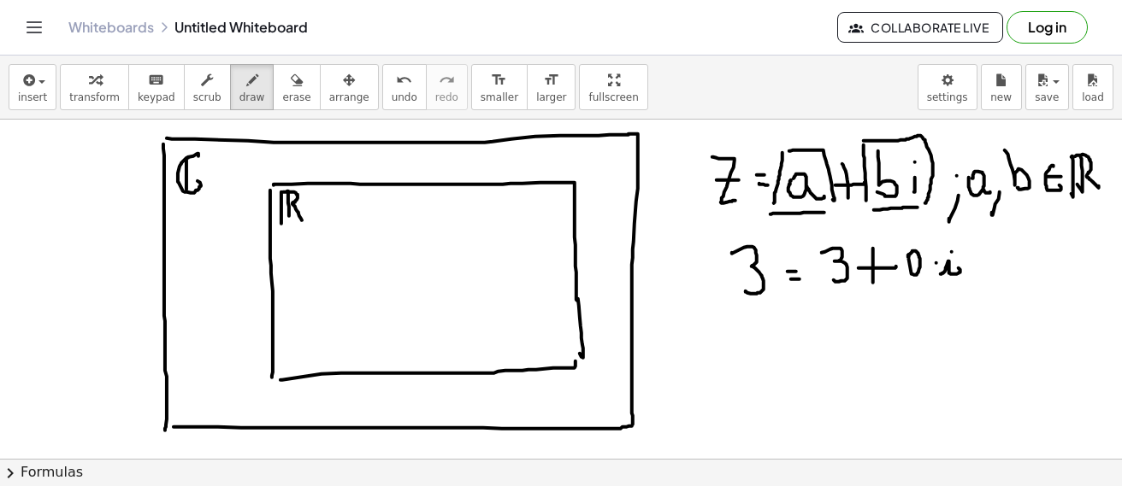
drag, startPoint x: 283, startPoint y: 192, endPoint x: 303, endPoint y: 221, distance: 35.1
drag, startPoint x: 340, startPoint y: 221, endPoint x: 339, endPoint y: 229, distance: 8.7
drag, startPoint x: 333, startPoint y: 216, endPoint x: 359, endPoint y: 215, distance: 25.7
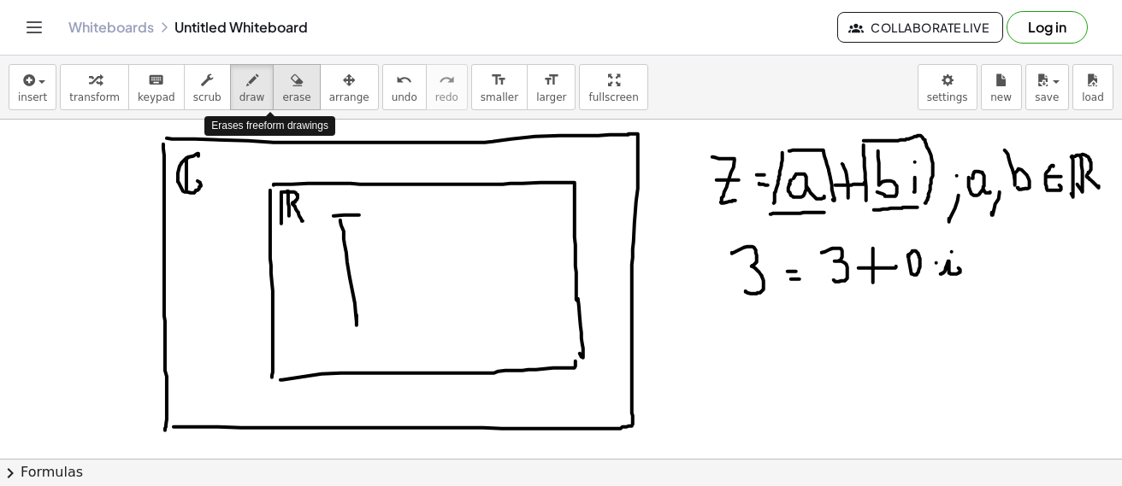
click at [282, 87] on div "button" at bounding box center [296, 79] width 28 height 21
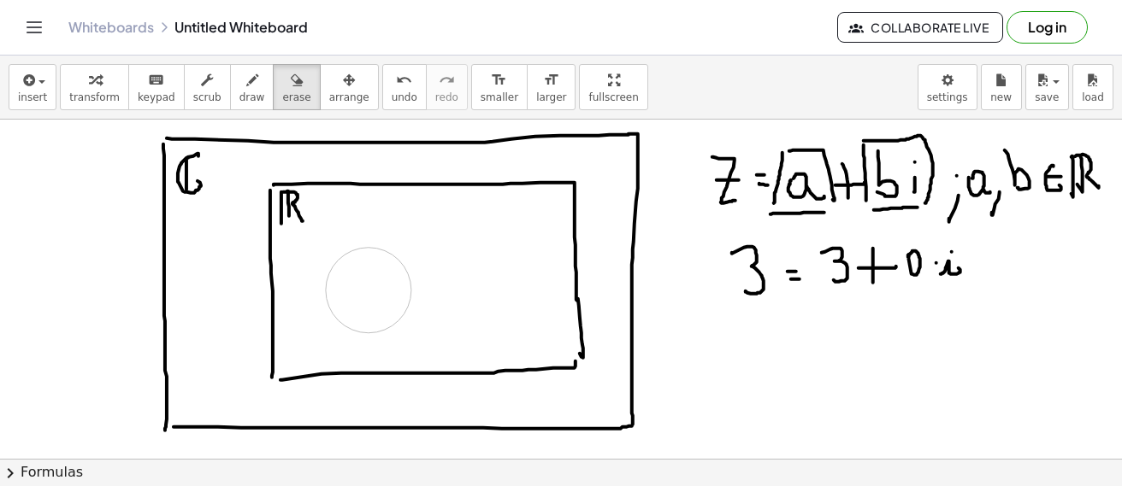
drag, startPoint x: 363, startPoint y: 237, endPoint x: 368, endPoint y: 291, distance: 54.1
click at [246, 87] on icon "button" at bounding box center [252, 80] width 12 height 21
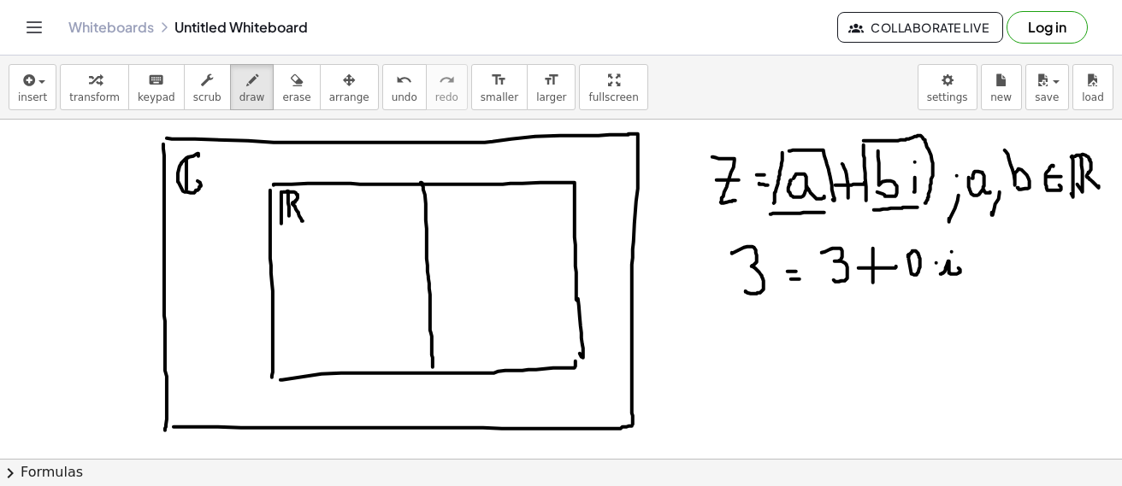
drag, startPoint x: 421, startPoint y: 183, endPoint x: 428, endPoint y: 341, distance: 158.3
drag, startPoint x: 403, startPoint y: 267, endPoint x: 410, endPoint y: 281, distance: 16.4
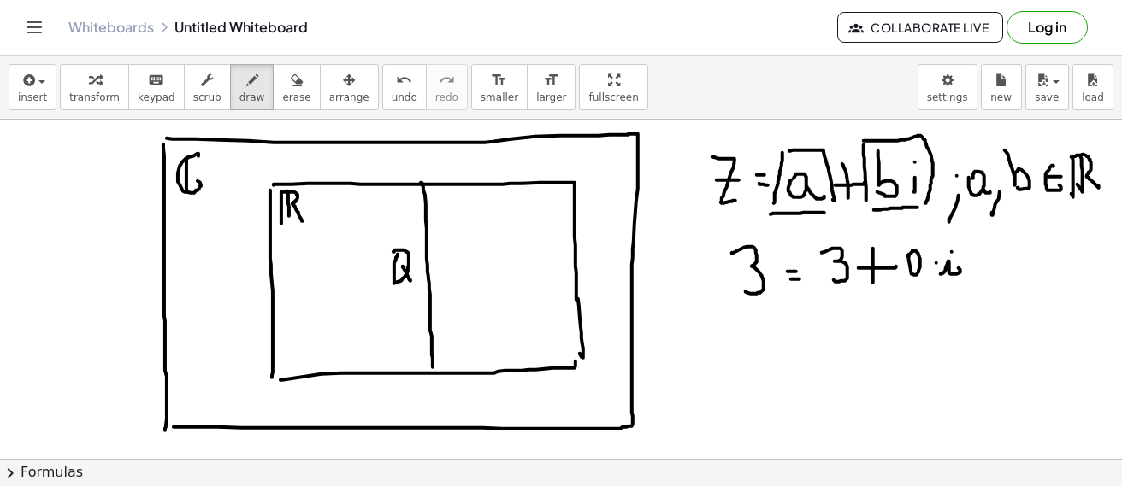
drag, startPoint x: 457, startPoint y: 256, endPoint x: 458, endPoint y: 274, distance: 17.1
drag, startPoint x: 447, startPoint y: 254, endPoint x: 470, endPoint y: 255, distance: 23.1
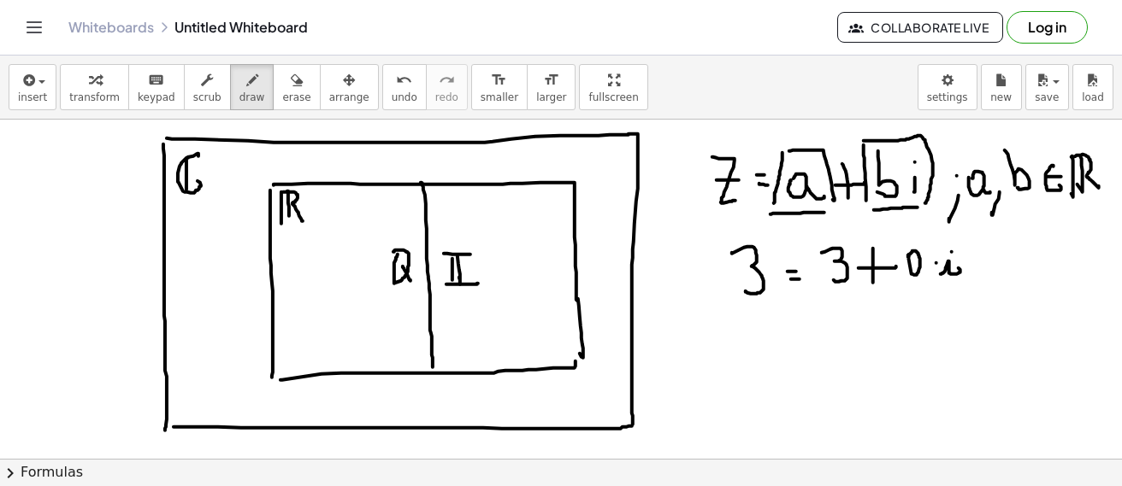
drag, startPoint x: 446, startPoint y: 285, endPoint x: 479, endPoint y: 284, distance: 32.5
drag, startPoint x: 356, startPoint y: 307, endPoint x: 356, endPoint y: 332, distance: 24.8
drag, startPoint x: 364, startPoint y: 313, endPoint x: 365, endPoint y: 333, distance: 20.5
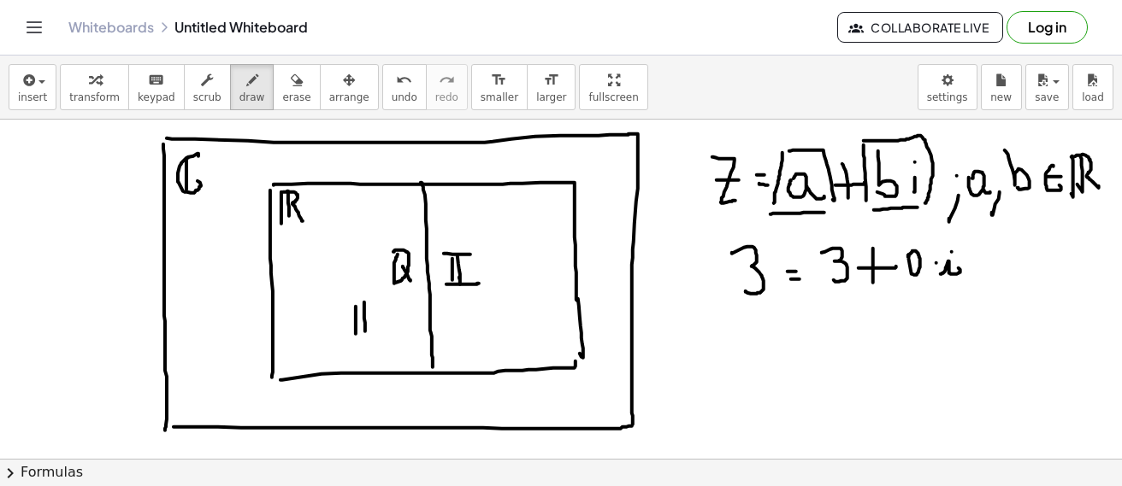
drag, startPoint x: 302, startPoint y: 300, endPoint x: 311, endPoint y: 325, distance: 26.5
drag, startPoint x: 325, startPoint y: 308, endPoint x: 333, endPoint y: 326, distance: 19.5
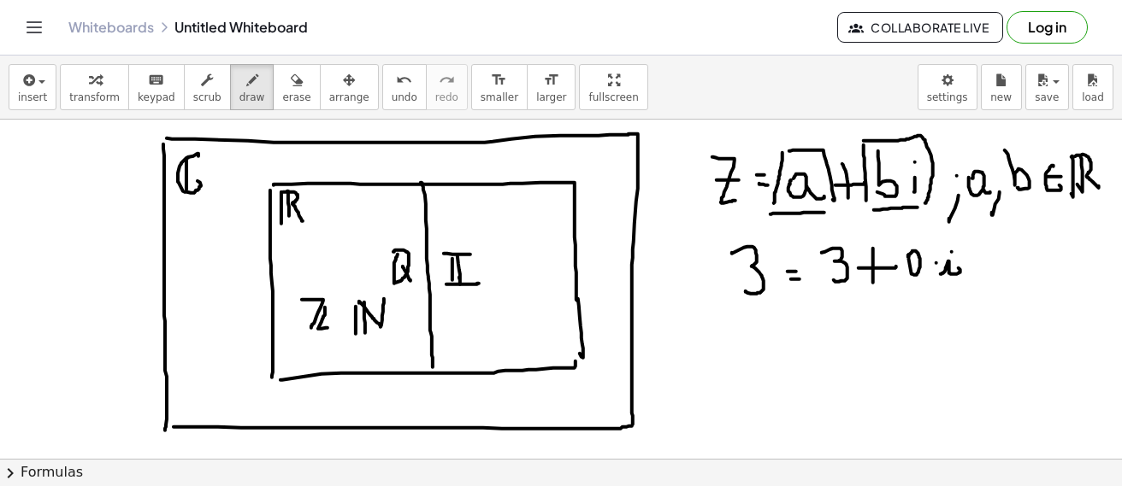
drag, startPoint x: 277, startPoint y: 236, endPoint x: 325, endPoint y: 211, distance: 53.9
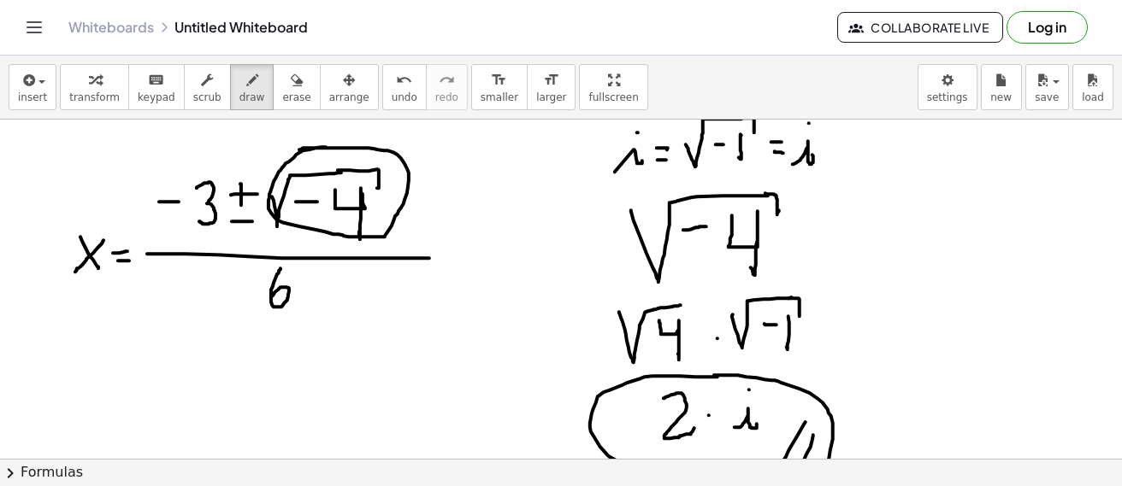
scroll to position [6133, 0]
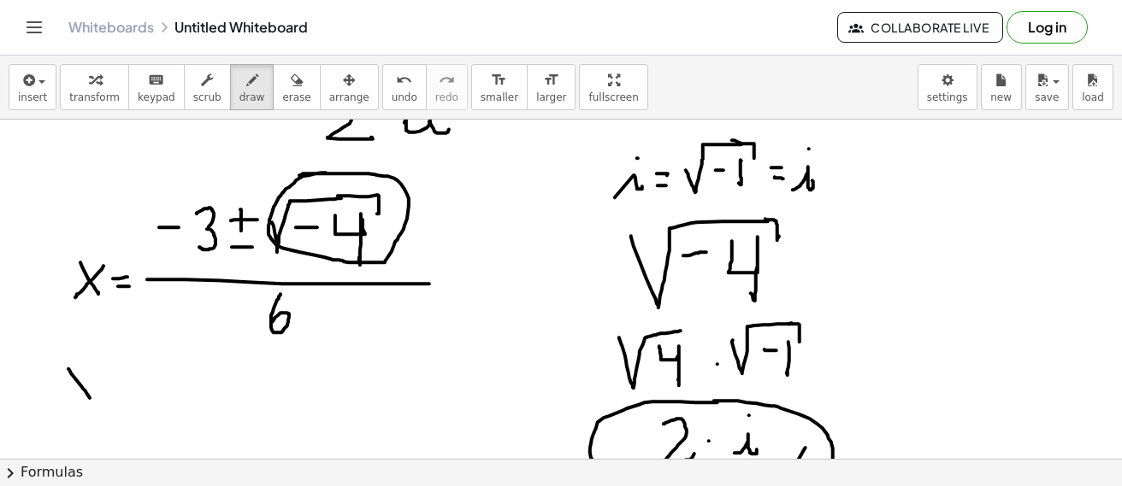
drag, startPoint x: 71, startPoint y: 374, endPoint x: 96, endPoint y: 396, distance: 33.3
drag, startPoint x: 79, startPoint y: 388, endPoint x: 70, endPoint y: 402, distance: 16.1
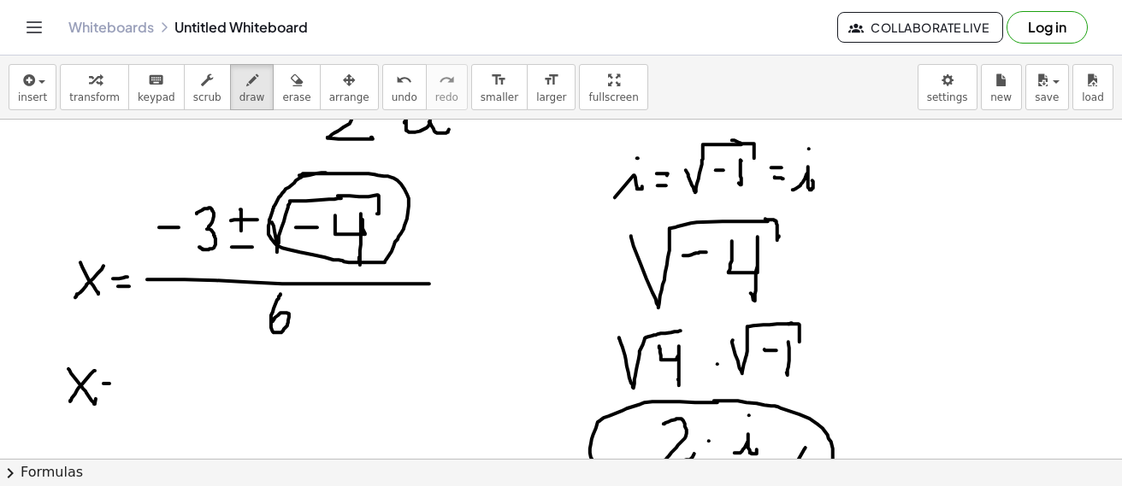
drag, startPoint x: 122, startPoint y: 381, endPoint x: 133, endPoint y: 380, distance: 11.2
drag, startPoint x: 148, startPoint y: 369, endPoint x: 142, endPoint y: 386, distance: 18.1
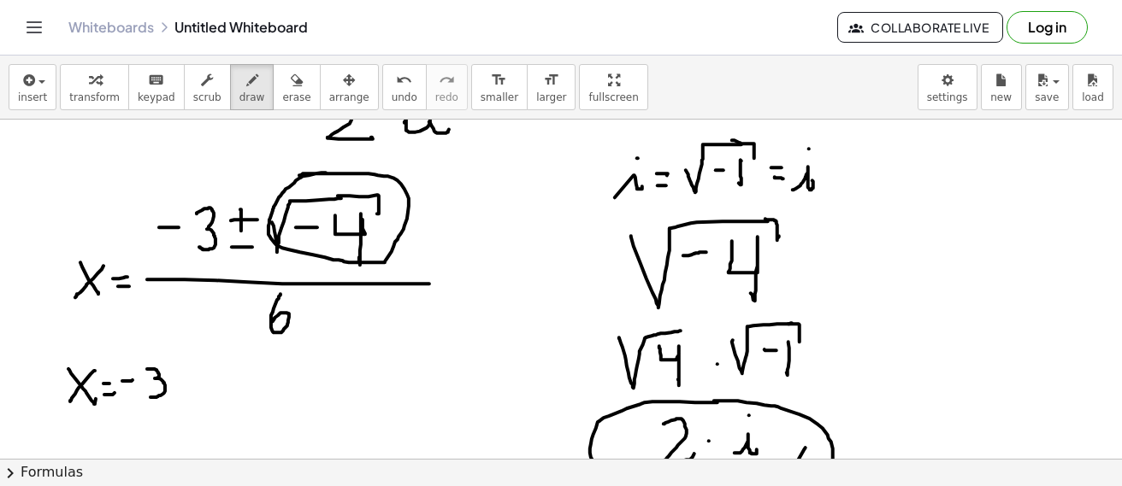
drag, startPoint x: 190, startPoint y: 366, endPoint x: 190, endPoint y: 389, distance: 23.1
drag, startPoint x: 180, startPoint y: 378, endPoint x: 200, endPoint y: 376, distance: 20.6
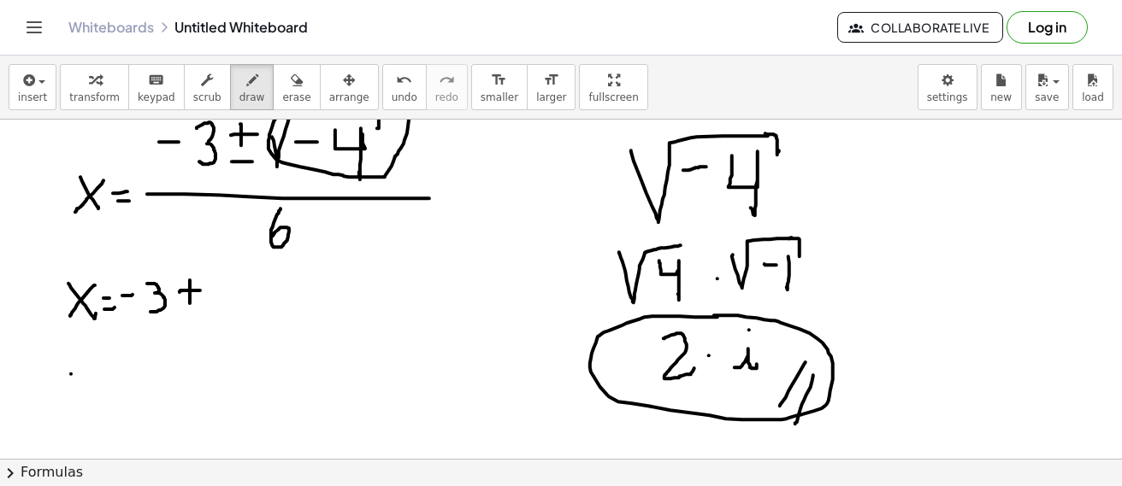
drag, startPoint x: 71, startPoint y: 374, endPoint x: 85, endPoint y: 386, distance: 18.3
drag, startPoint x: 83, startPoint y: 370, endPoint x: 68, endPoint y: 394, distance: 28.5
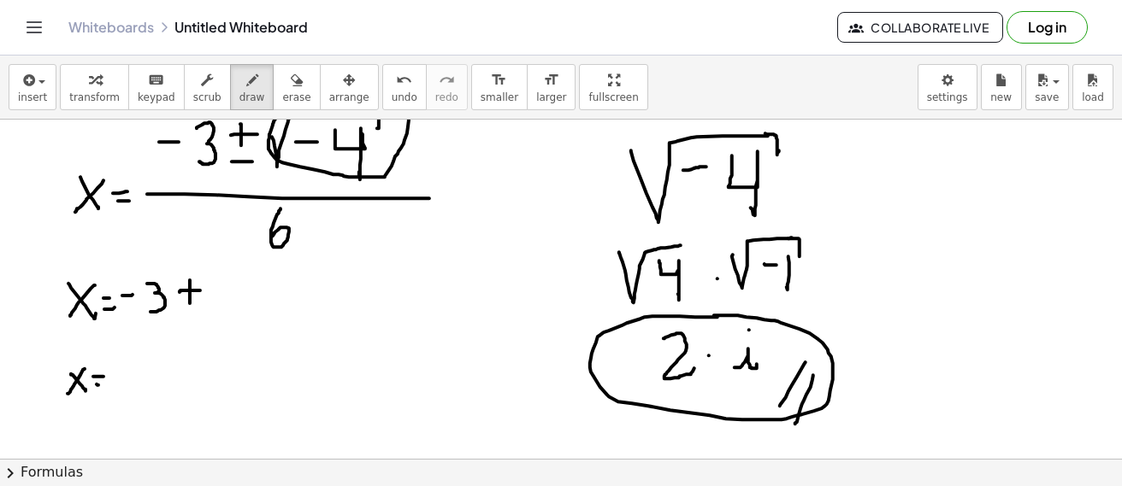
drag, startPoint x: 135, startPoint y: 364, endPoint x: 141, endPoint y: 386, distance: 22.2
drag, startPoint x: 162, startPoint y: 378, endPoint x: 180, endPoint y: 374, distance: 18.3
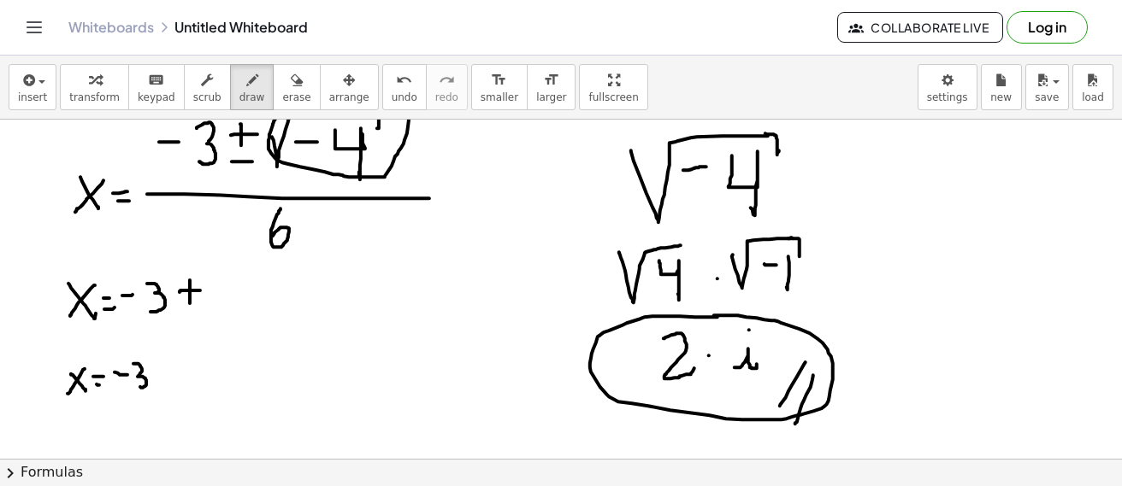
drag, startPoint x: 134, startPoint y: 318, endPoint x: 297, endPoint y: 313, distance: 162.5
drag, startPoint x: 212, startPoint y: 321, endPoint x: 186, endPoint y: 367, distance: 52.8
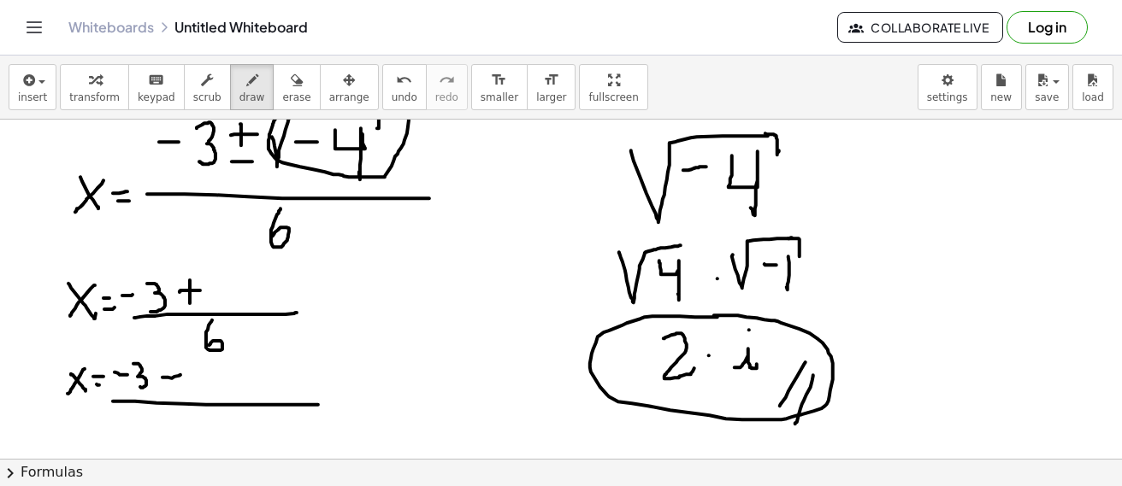
drag, startPoint x: 113, startPoint y: 402, endPoint x: 318, endPoint y: 405, distance: 205.2
drag, startPoint x: 193, startPoint y: 409, endPoint x: 189, endPoint y: 427, distance: 17.6
drag, startPoint x: 213, startPoint y: 277, endPoint x: 230, endPoint y: 300, distance: 28.7
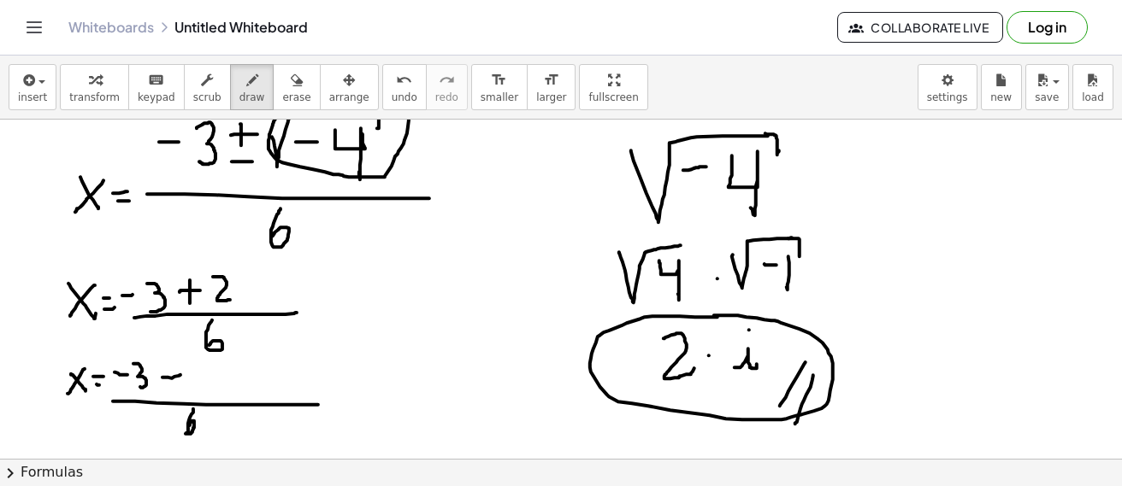
drag, startPoint x: 243, startPoint y: 292, endPoint x: 243, endPoint y: 303, distance: 11.1
drag, startPoint x: 201, startPoint y: 372, endPoint x: 225, endPoint y: 391, distance: 30.4
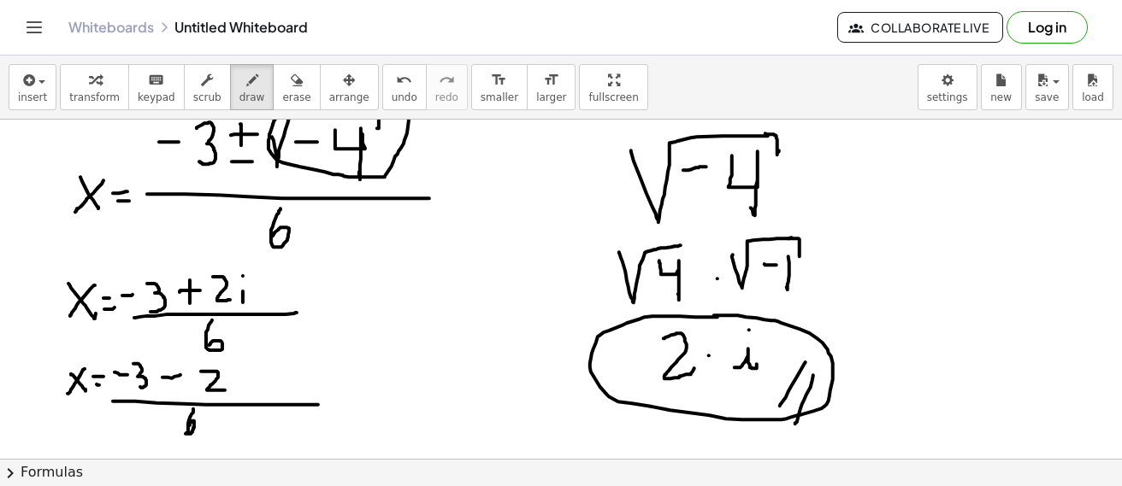
drag, startPoint x: 38, startPoint y: 312, endPoint x: 60, endPoint y: 441, distance: 130.8
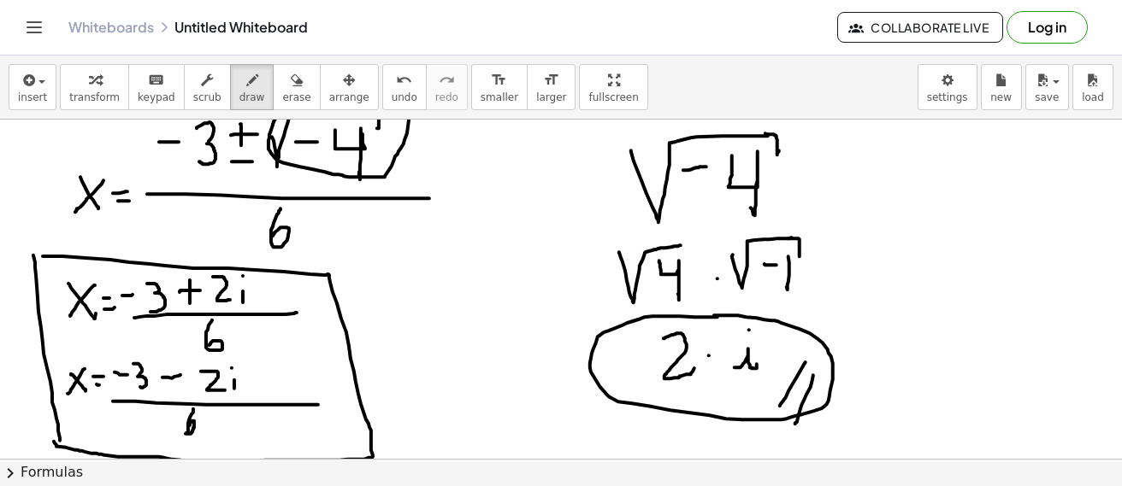
drag, startPoint x: 43, startPoint y: 256, endPoint x: 55, endPoint y: 442, distance: 185.9
drag, startPoint x: 139, startPoint y: 268, endPoint x: 157, endPoint y: 268, distance: 18.0
drag, startPoint x: 210, startPoint y: 268, endPoint x: 221, endPoint y: 263, distance: 11.9
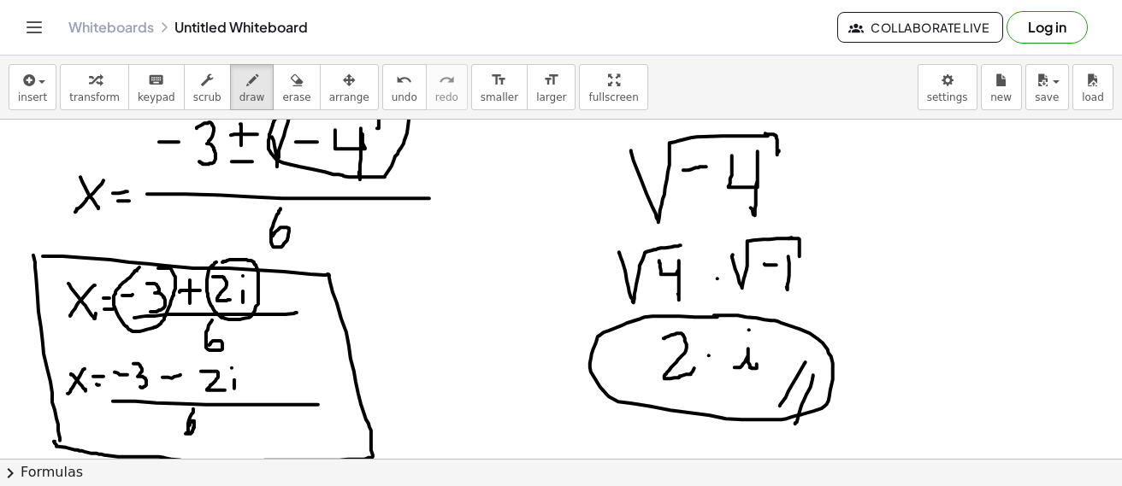
drag, startPoint x: 904, startPoint y: 163, endPoint x: 934, endPoint y: 189, distance: 39.4
drag, startPoint x: 962, startPoint y: 160, endPoint x: 958, endPoint y: 194, distance: 34.4
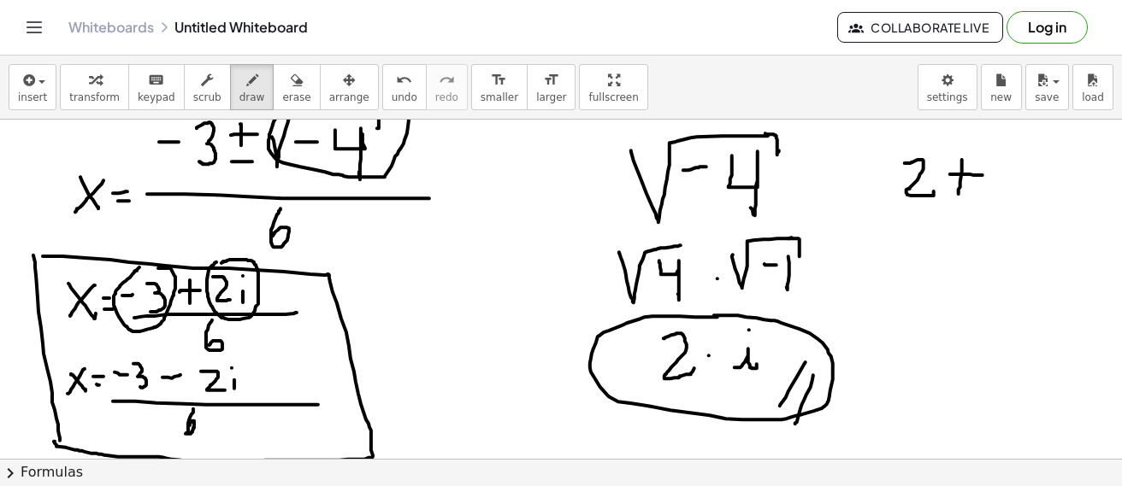
drag, startPoint x: 950, startPoint y: 174, endPoint x: 988, endPoint y: 175, distance: 38.5
drag, startPoint x: 901, startPoint y: 249, endPoint x: 937, endPoint y: 281, distance: 48.4
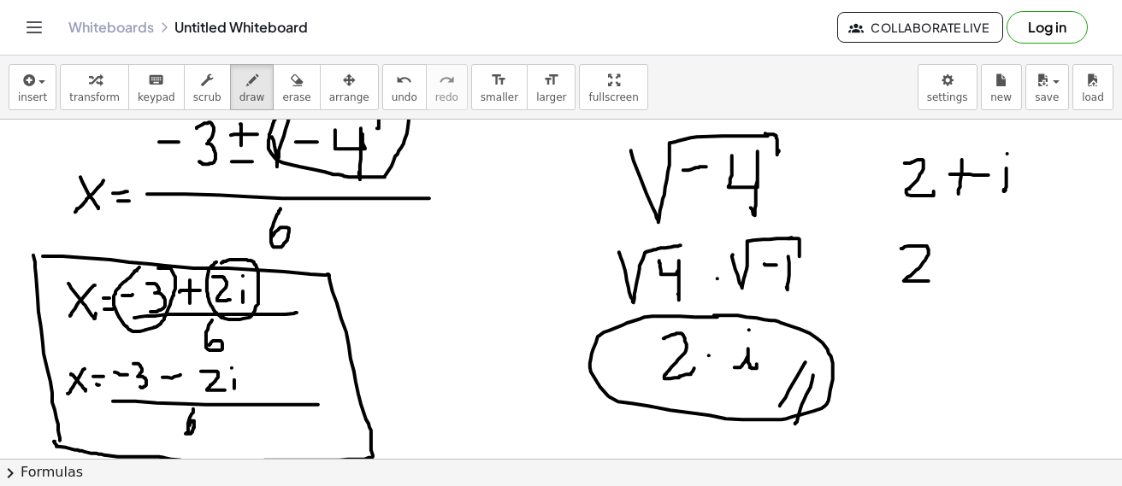
drag, startPoint x: 946, startPoint y: 267, endPoint x: 966, endPoint y: 267, distance: 19.7
drag, startPoint x: 987, startPoint y: 263, endPoint x: 987, endPoint y: 282, distance: 18.8
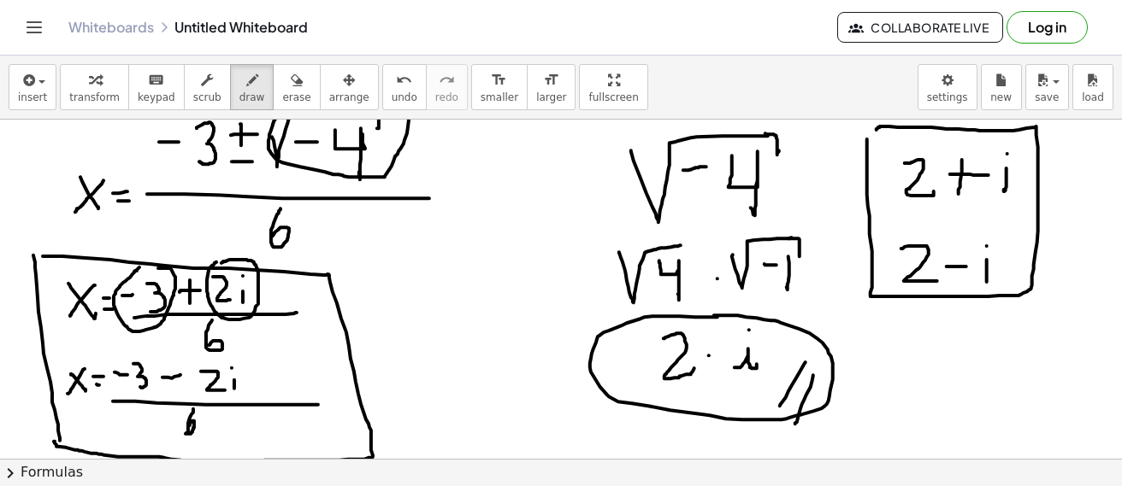
drag, startPoint x: 994, startPoint y: 138, endPoint x: 959, endPoint y: 162, distance: 42.9
drag, startPoint x: 963, startPoint y: 155, endPoint x: 954, endPoint y: 181, distance: 27.8
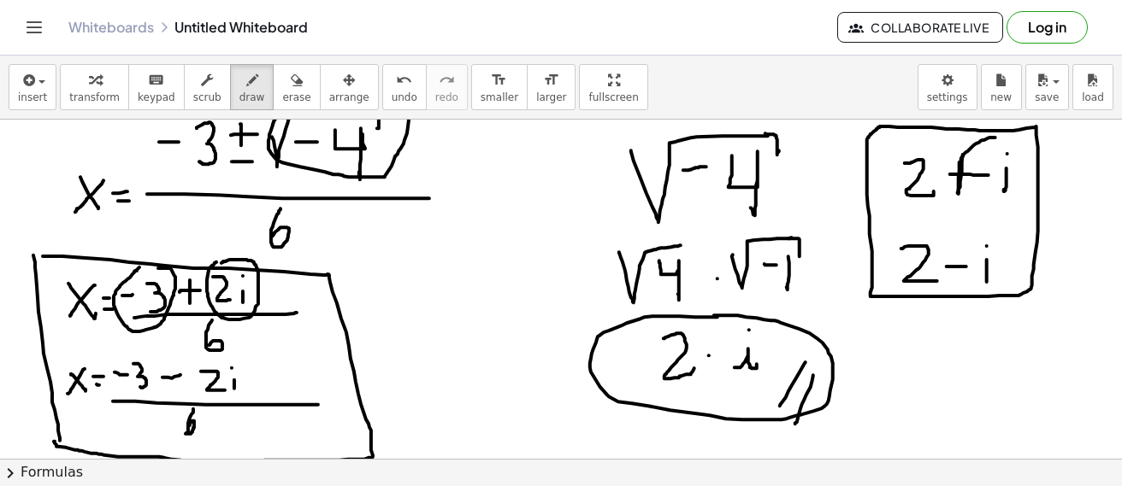
drag, startPoint x: 949, startPoint y: 170, endPoint x: 972, endPoint y: 168, distance: 23.1
drag, startPoint x: 941, startPoint y: 167, endPoint x: 971, endPoint y: 167, distance: 29.9
drag, startPoint x: 991, startPoint y: 136, endPoint x: 1002, endPoint y: 194, distance: 59.2
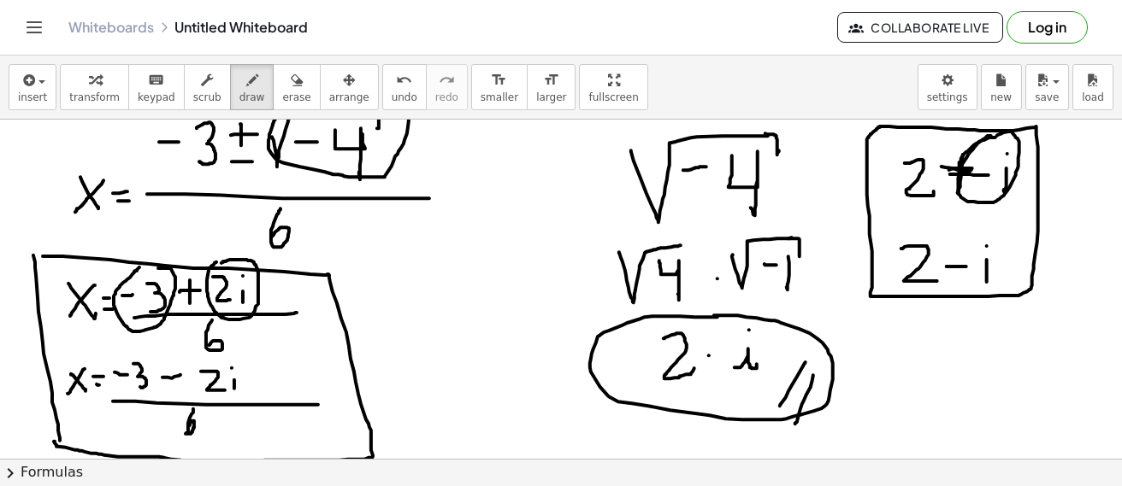
drag, startPoint x: 999, startPoint y: 216, endPoint x: 1003, endPoint y: 231, distance: 14.9
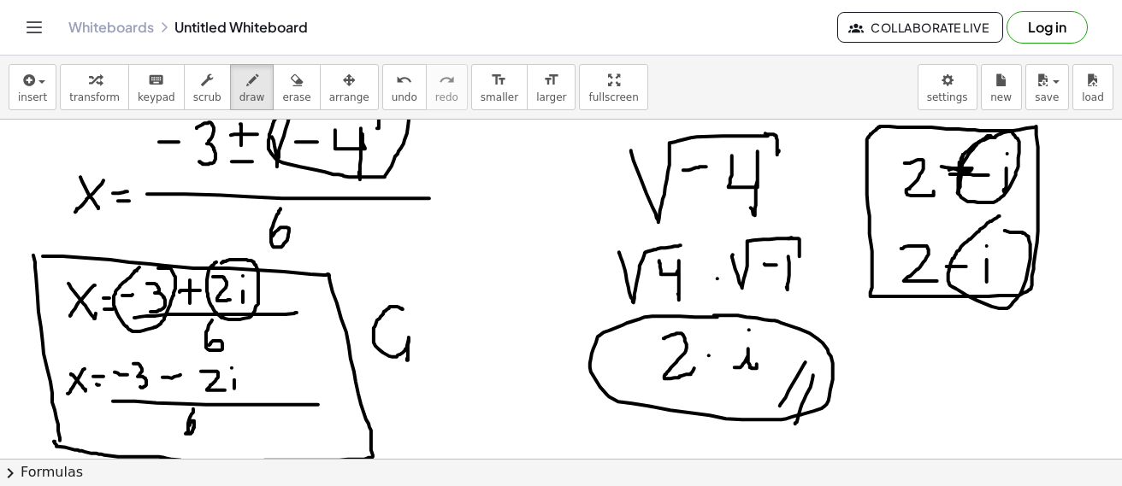
drag, startPoint x: 403, startPoint y: 309, endPoint x: 405, endPoint y: 347, distance: 37.7
drag, startPoint x: 399, startPoint y: 335, endPoint x: 438, endPoint y: 319, distance: 41.8
drag, startPoint x: 441, startPoint y: 327, endPoint x: 431, endPoint y: 353, distance: 28.4
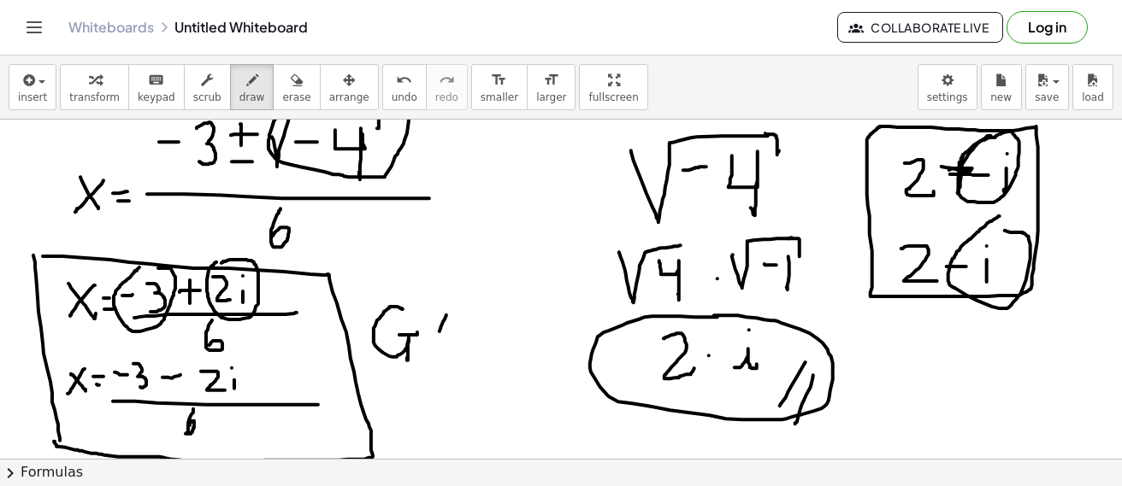
drag, startPoint x: 445, startPoint y: 315, endPoint x: 445, endPoint y: 350, distance: 35.9
drag, startPoint x: 439, startPoint y: 342, endPoint x: 449, endPoint y: 339, distance: 9.7
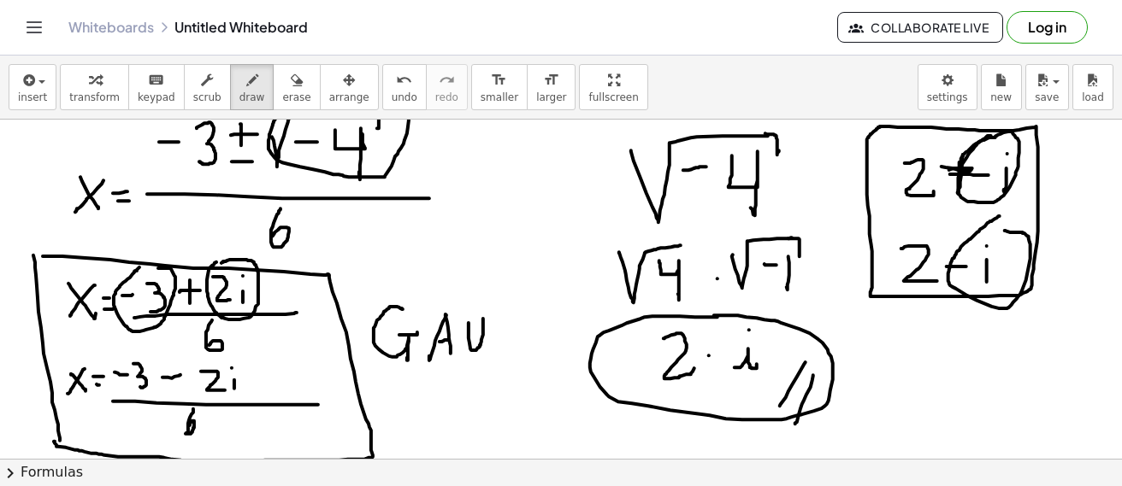
drag, startPoint x: 470, startPoint y: 348, endPoint x: 483, endPoint y: 319, distance: 31.8
drag, startPoint x: 506, startPoint y: 311, endPoint x: 508, endPoint y: 328, distance: 17.2
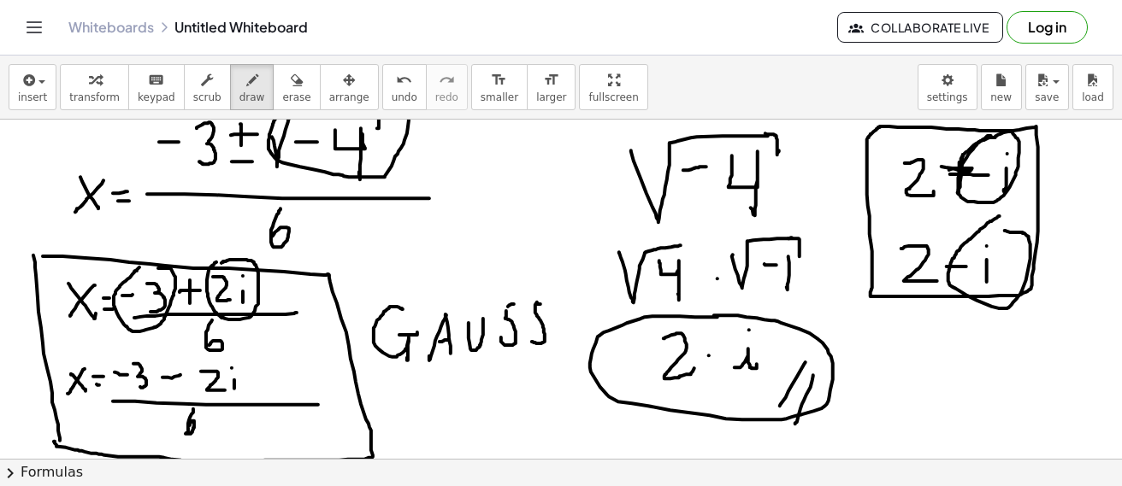
drag, startPoint x: 540, startPoint y: 304, endPoint x: 532, endPoint y: 341, distance: 37.7
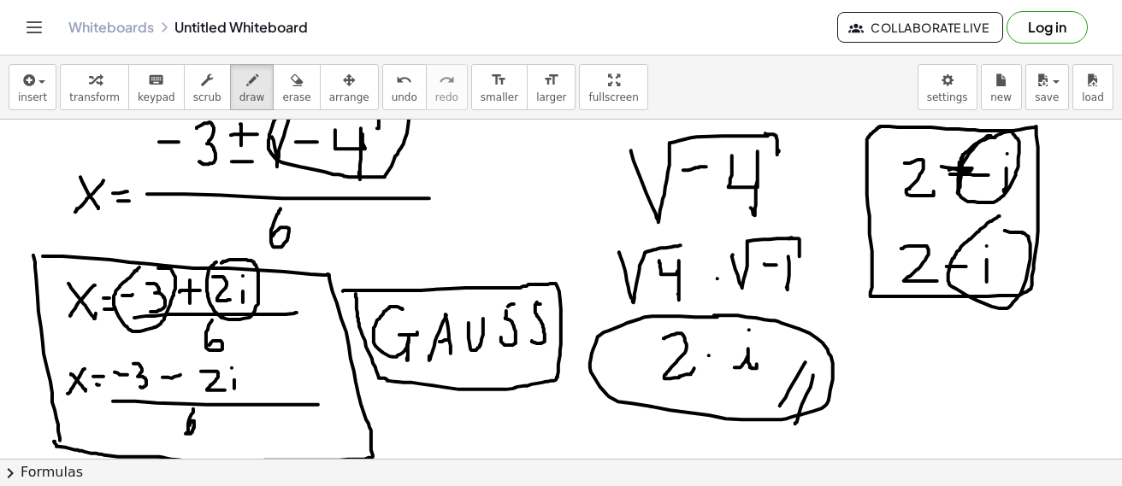
drag, startPoint x: 345, startPoint y: 291, endPoint x: 356, endPoint y: 294, distance: 11.6
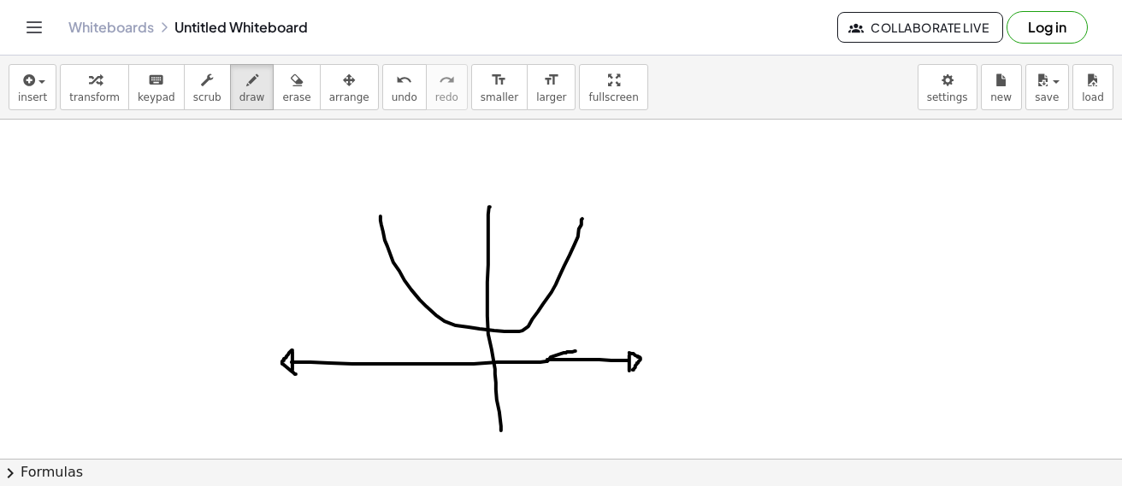
scroll to position [5620, 0]
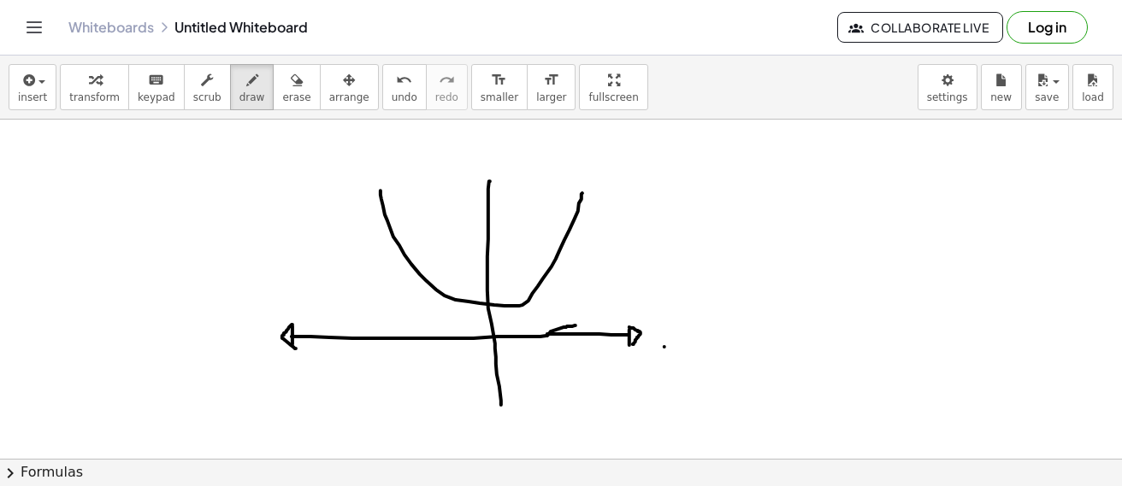
drag, startPoint x: 664, startPoint y: 347, endPoint x: 683, endPoint y: 368, distance: 28.5
drag, startPoint x: 680, startPoint y: 354, endPoint x: 657, endPoint y: 381, distance: 36.3
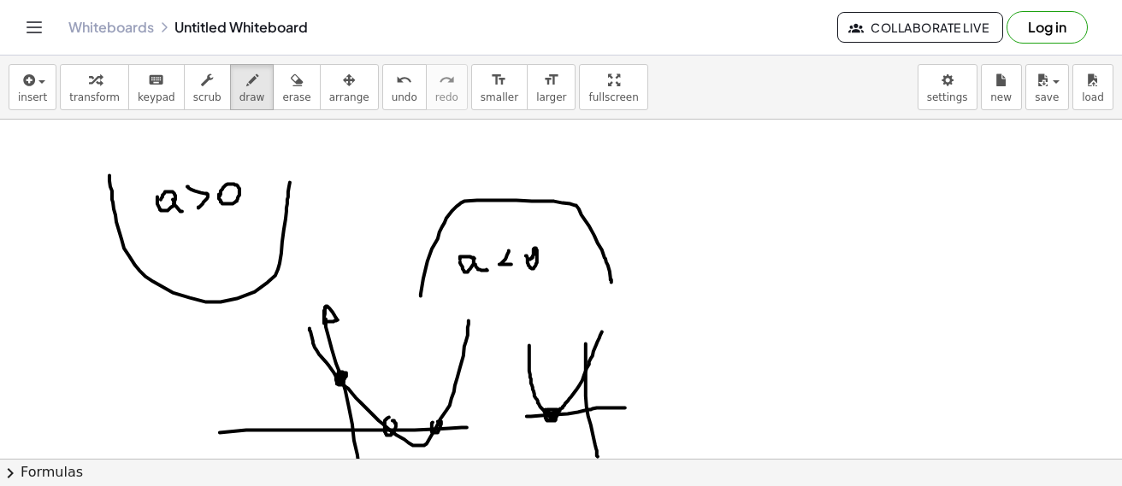
scroll to position [5192, 0]
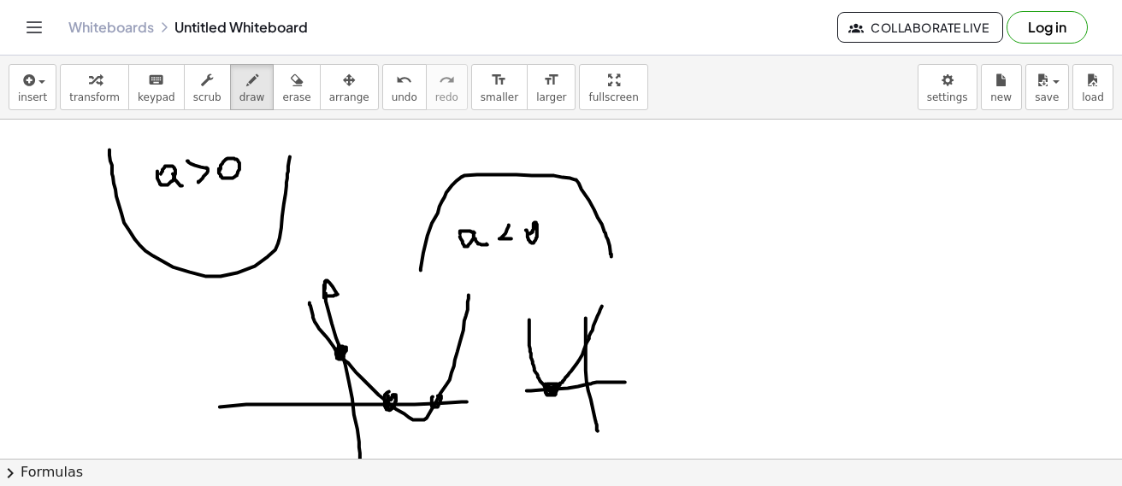
drag, startPoint x: 719, startPoint y: 156, endPoint x: 796, endPoint y: 152, distance: 77.0
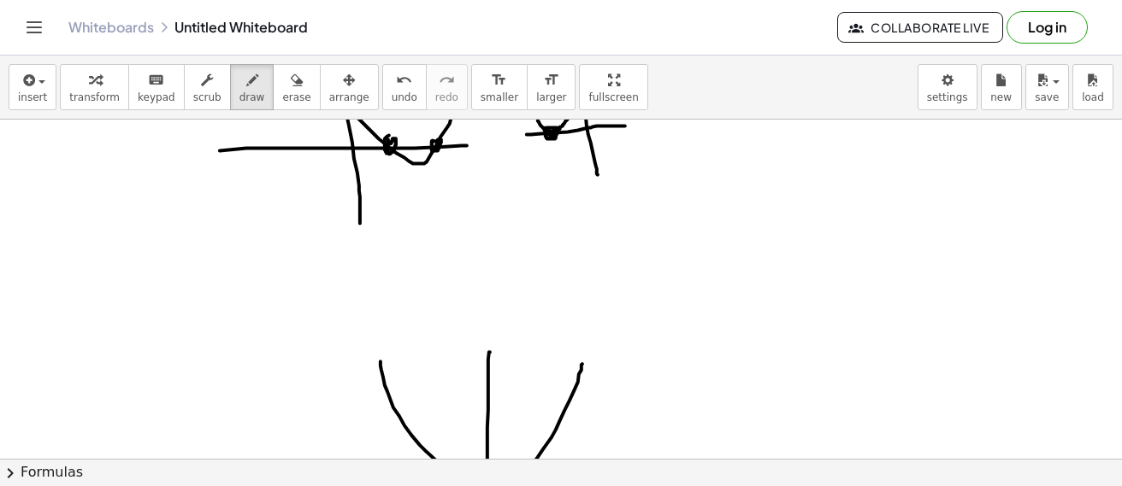
scroll to position [5620, 0]
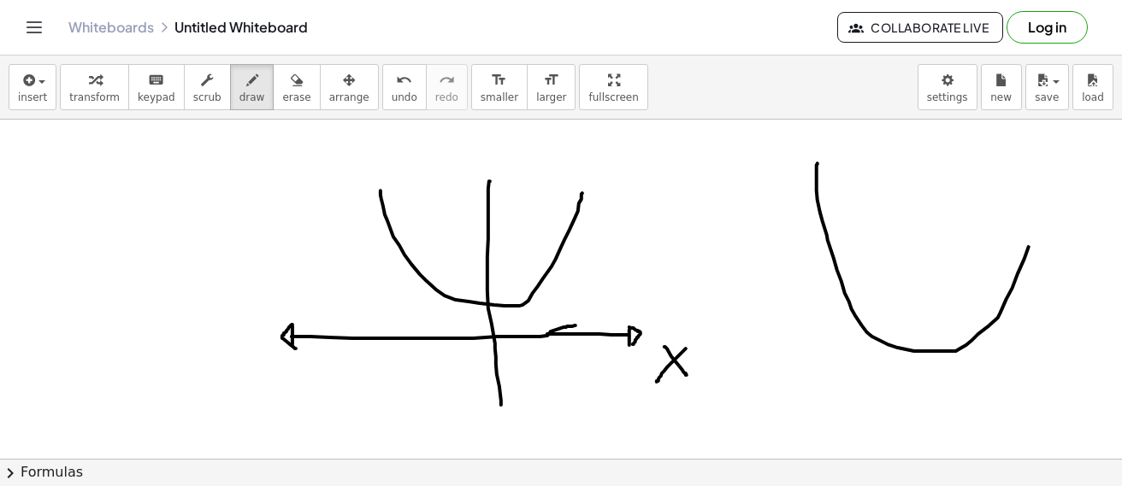
drag, startPoint x: 817, startPoint y: 163, endPoint x: 1051, endPoint y: 167, distance: 234.3
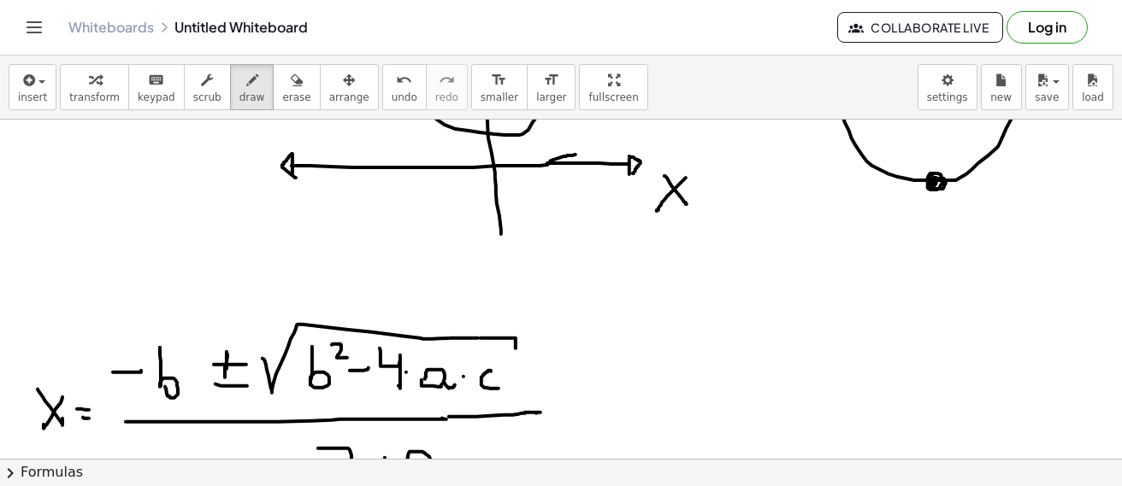
scroll to position [5962, 0]
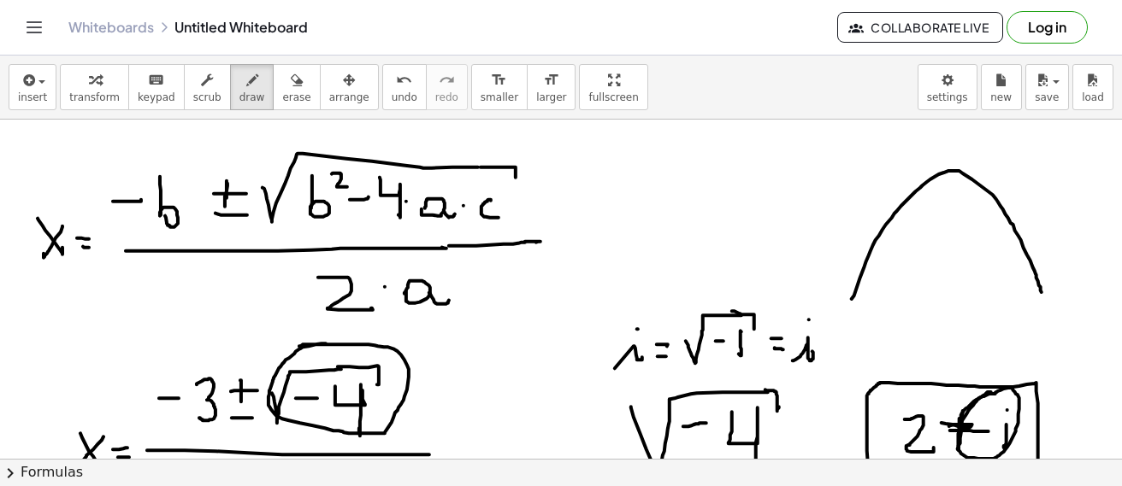
drag, startPoint x: 851, startPoint y: 299, endPoint x: 1034, endPoint y: 275, distance: 183.7
drag, startPoint x: 947, startPoint y: 168, endPoint x: 952, endPoint y: 180, distance: 13.8
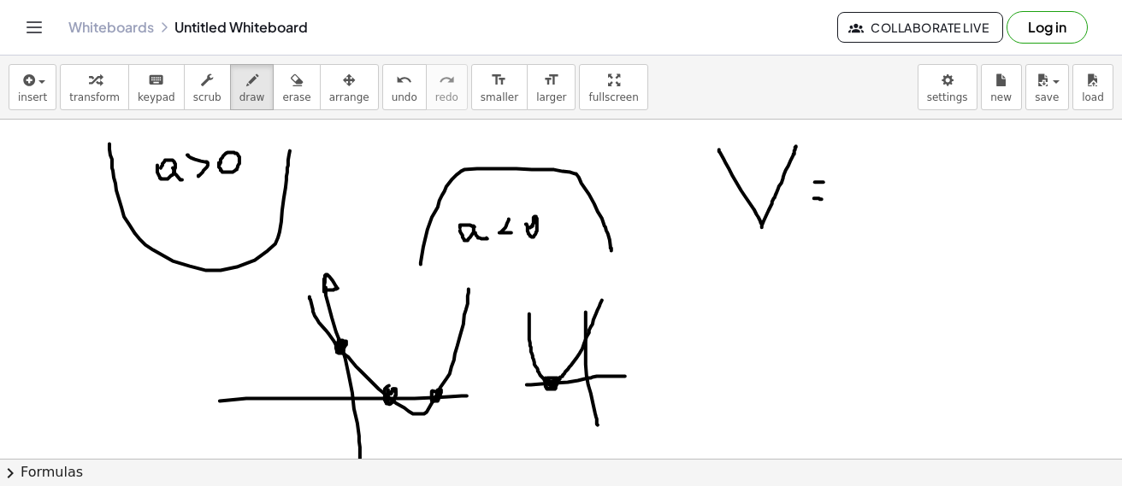
scroll to position [5192, 0]
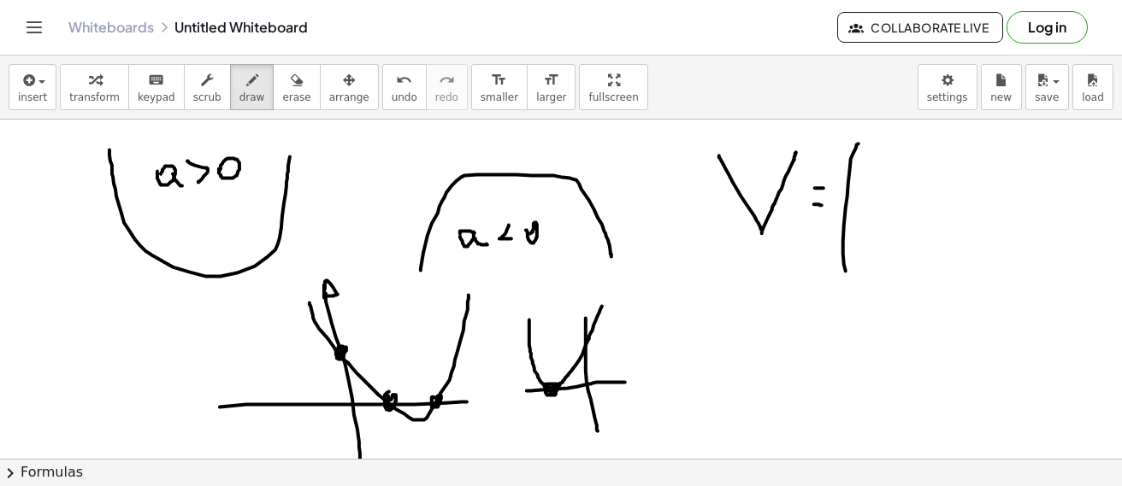
drag, startPoint x: 858, startPoint y: 144, endPoint x: 855, endPoint y: 262, distance: 118.0
drag, startPoint x: 873, startPoint y: 181, endPoint x: 899, endPoint y: 180, distance: 26.6
drag, startPoint x: 921, startPoint y: 150, endPoint x: 914, endPoint y: 194, distance: 44.1
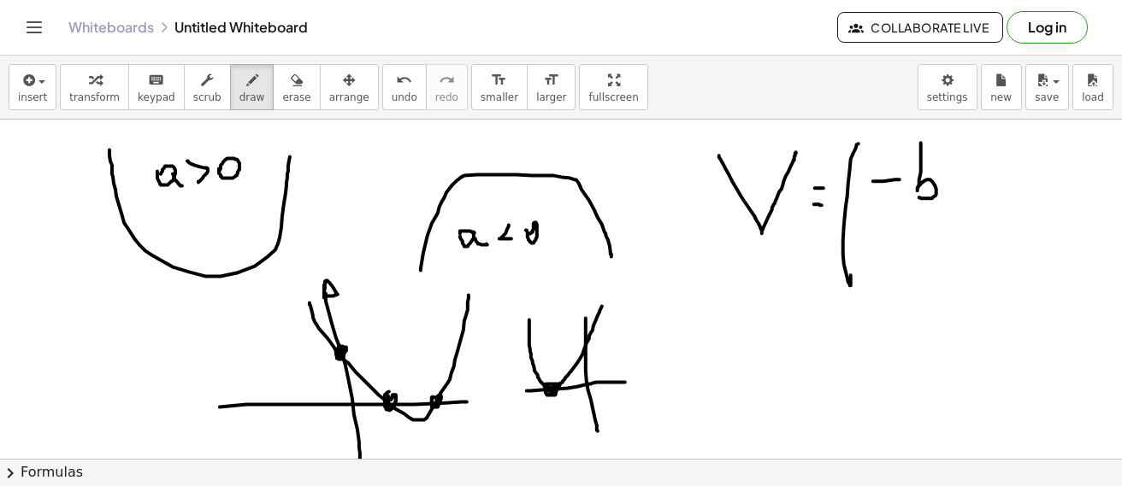
drag, startPoint x: 891, startPoint y: 218, endPoint x: 912, endPoint y: 236, distance: 27.9
drag, startPoint x: 893, startPoint y: 250, endPoint x: 905, endPoint y: 279, distance: 31.4
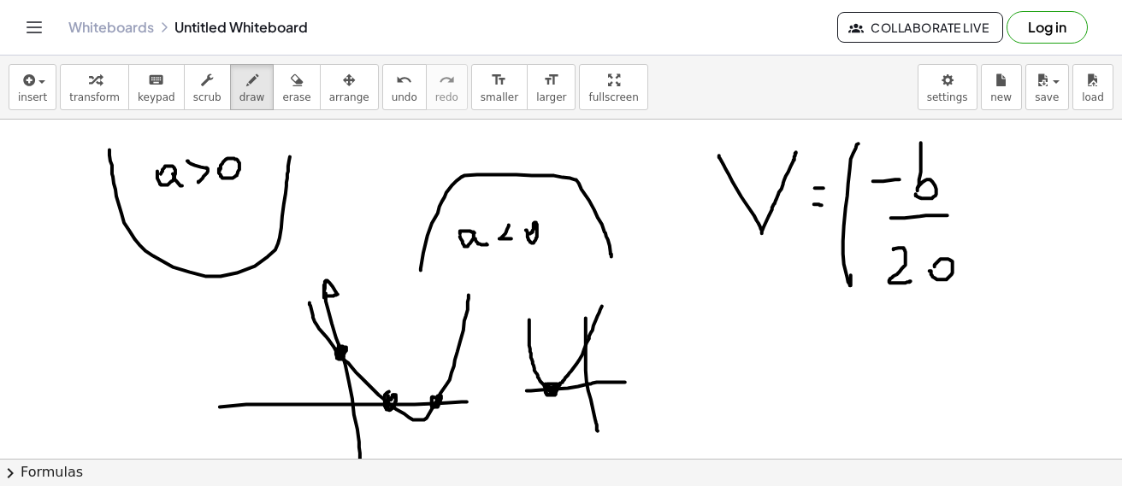
drag, startPoint x: 929, startPoint y: 271, endPoint x: 949, endPoint y: 274, distance: 19.8
drag, startPoint x: 953, startPoint y: 277, endPoint x: 965, endPoint y: 272, distance: 13.0
drag, startPoint x: 999, startPoint y: 215, endPoint x: 987, endPoint y: 250, distance: 37.3
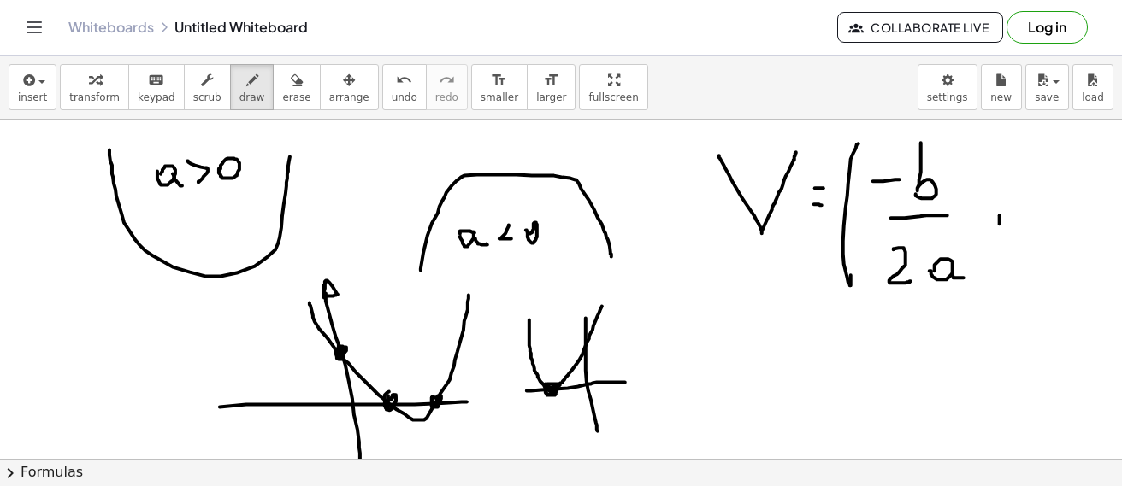
drag, startPoint x: 1027, startPoint y: 214, endPoint x: 1025, endPoint y: 154, distance: 59.9
drag, startPoint x: 1010, startPoint y: 182, endPoint x: 1031, endPoint y: 182, distance: 21.4
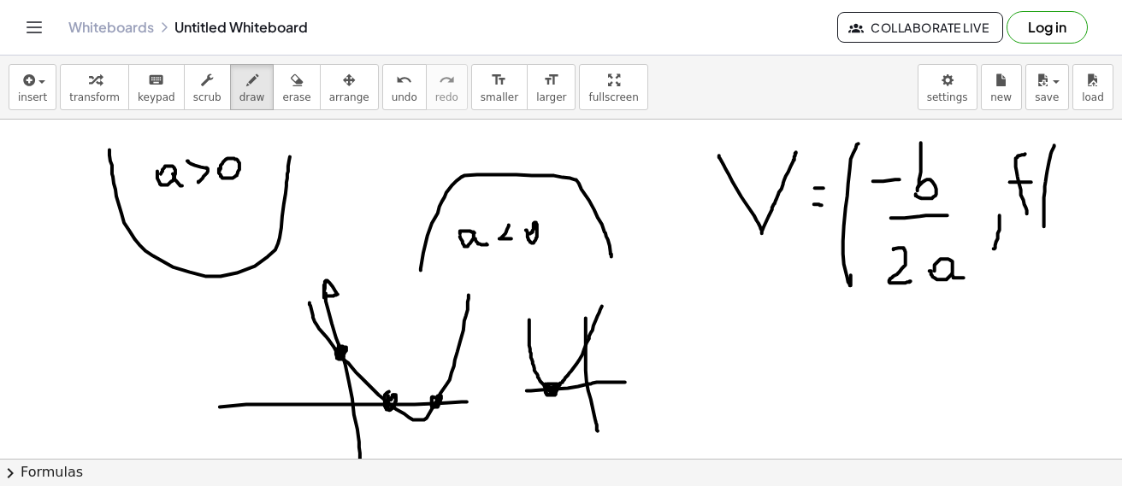
drag, startPoint x: 1054, startPoint y: 146, endPoint x: 1044, endPoint y: 251, distance: 105.6
drag, startPoint x: 1057, startPoint y: 185, endPoint x: 1066, endPoint y: 185, distance: 9.4
drag, startPoint x: 1080, startPoint y: 170, endPoint x: 1081, endPoint y: 197, distance: 26.5
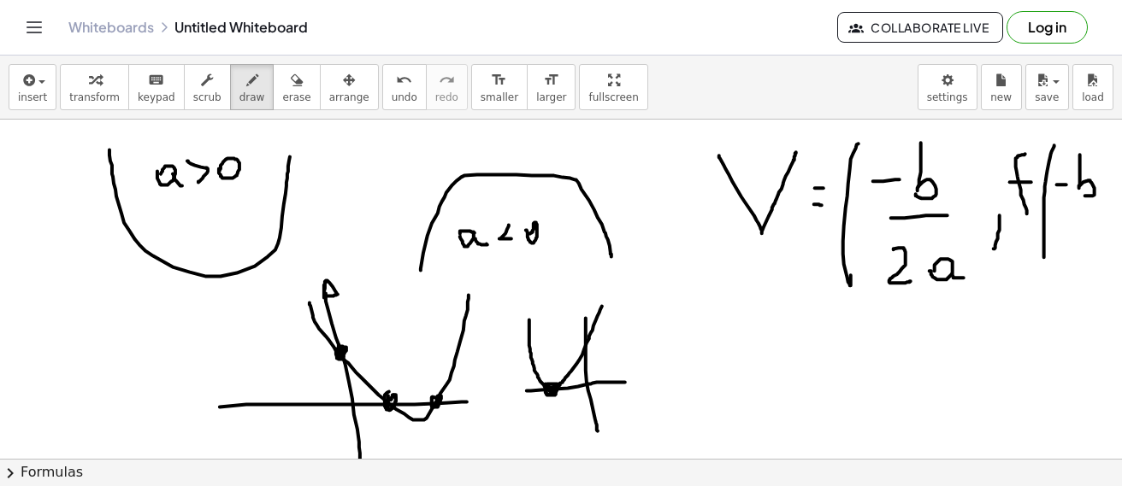
drag, startPoint x: 1066, startPoint y: 216, endPoint x: 1091, endPoint y: 214, distance: 24.9
drag, startPoint x: 1072, startPoint y: 233, endPoint x: 1073, endPoint y: 262, distance: 29.1
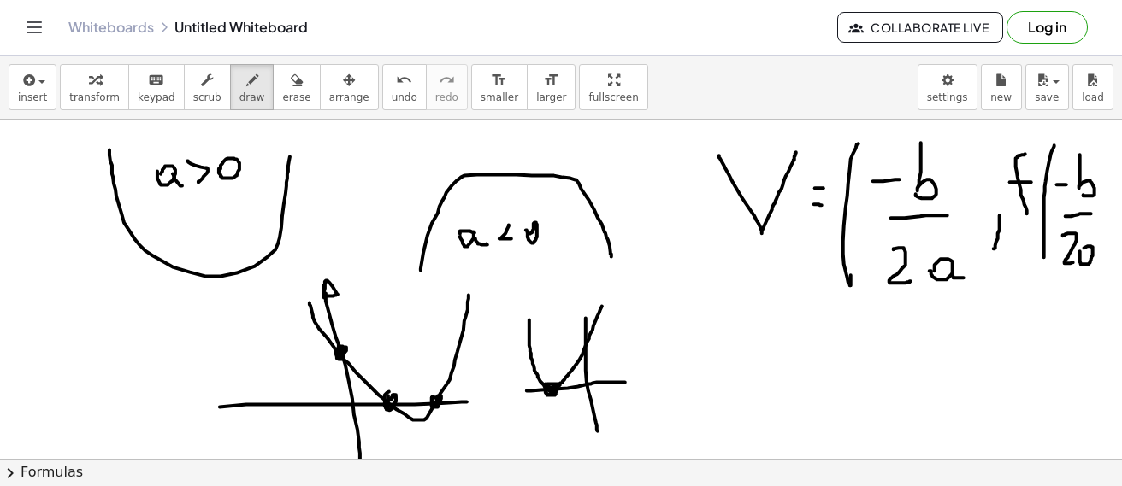
drag, startPoint x: 1085, startPoint y: 141, endPoint x: 1096, endPoint y: 239, distance: 98.1
drag, startPoint x: 1098, startPoint y: 133, endPoint x: 1066, endPoint y: 315, distance: 184.8
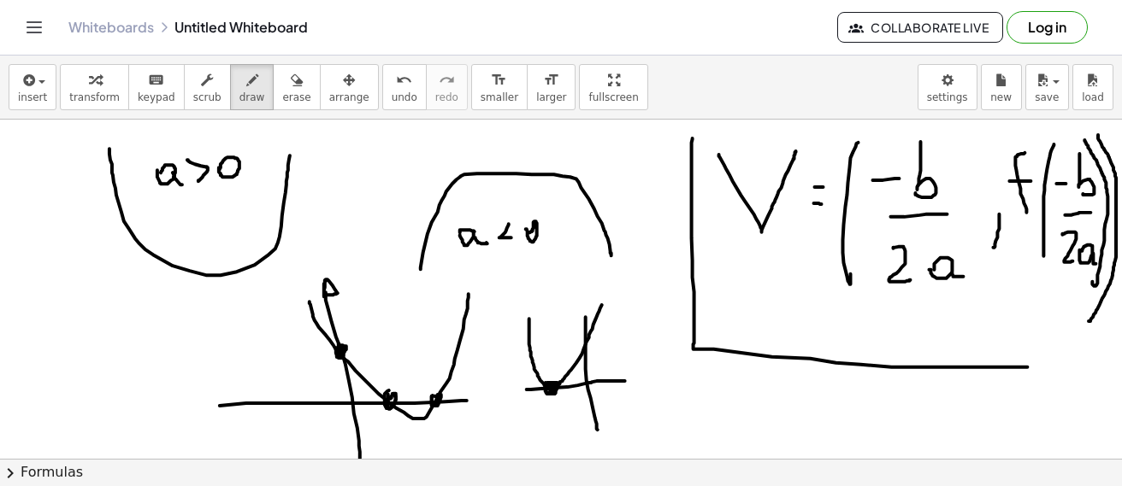
drag, startPoint x: 692, startPoint y: 144, endPoint x: 1096, endPoint y: 369, distance: 463.1
